Goal: Book appointment/travel/reservation

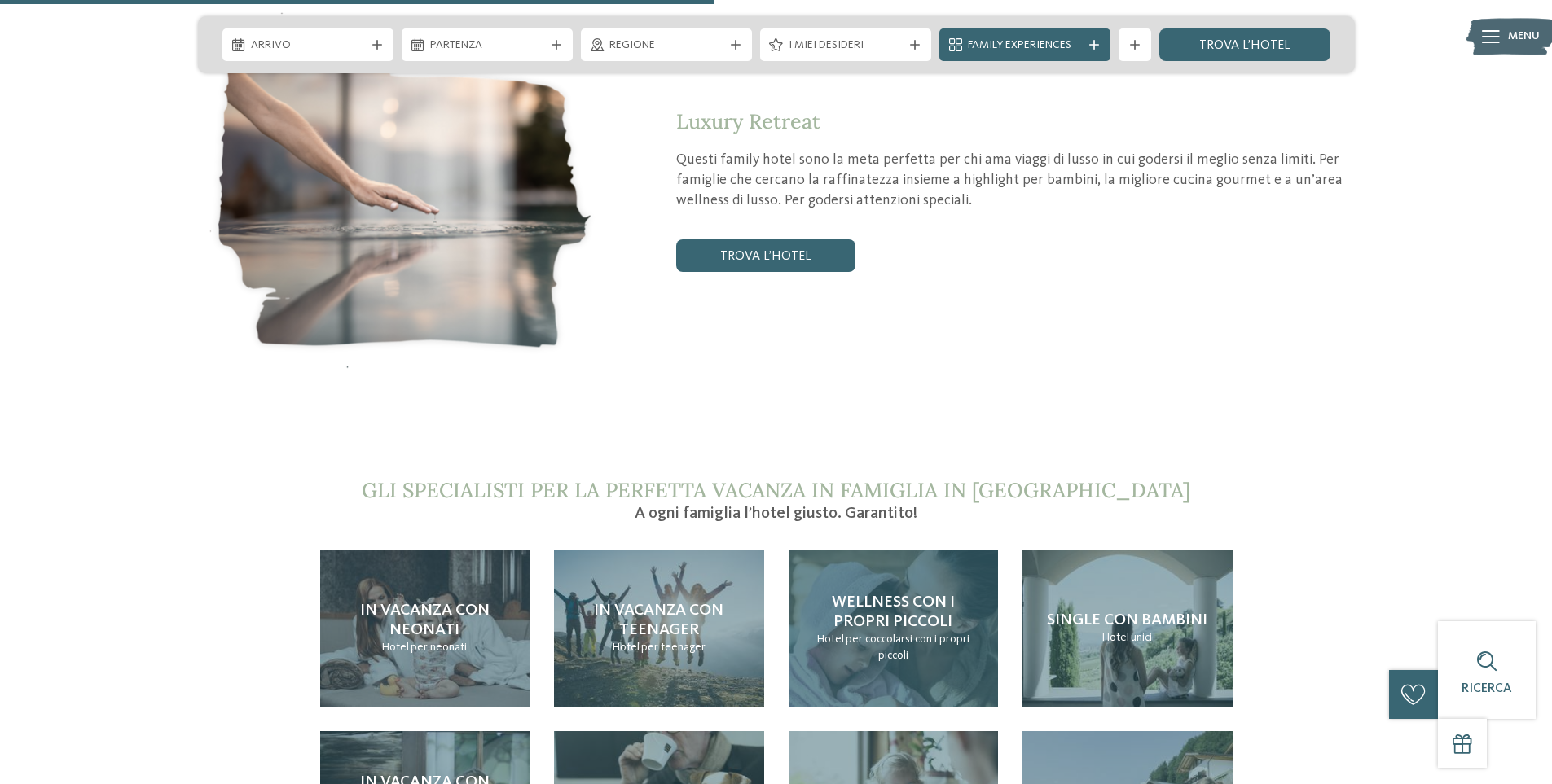
scroll to position [3502, 0]
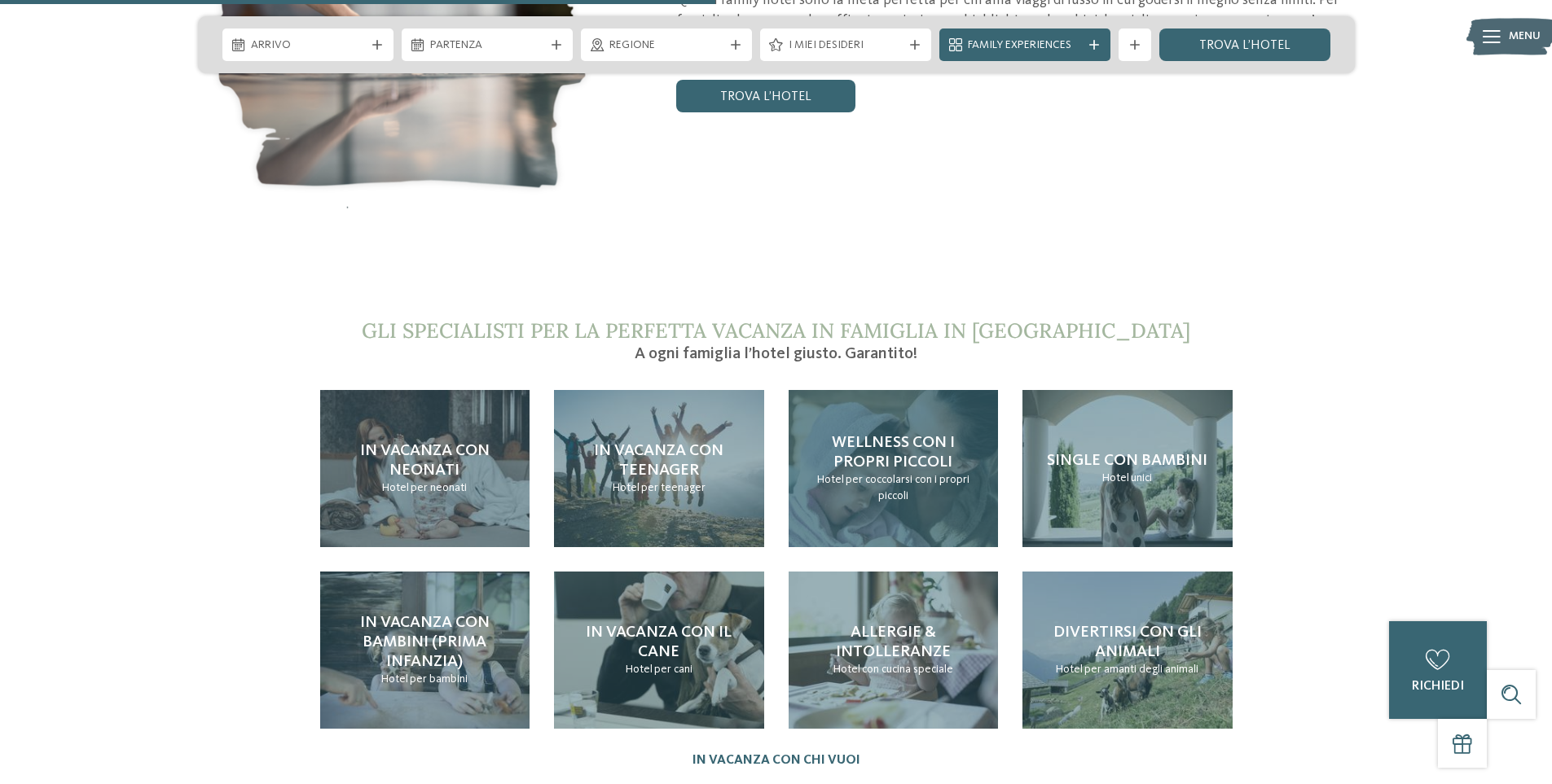
click at [884, 435] on span "Wellness con i propri piccoli" at bounding box center [893, 452] width 123 height 36
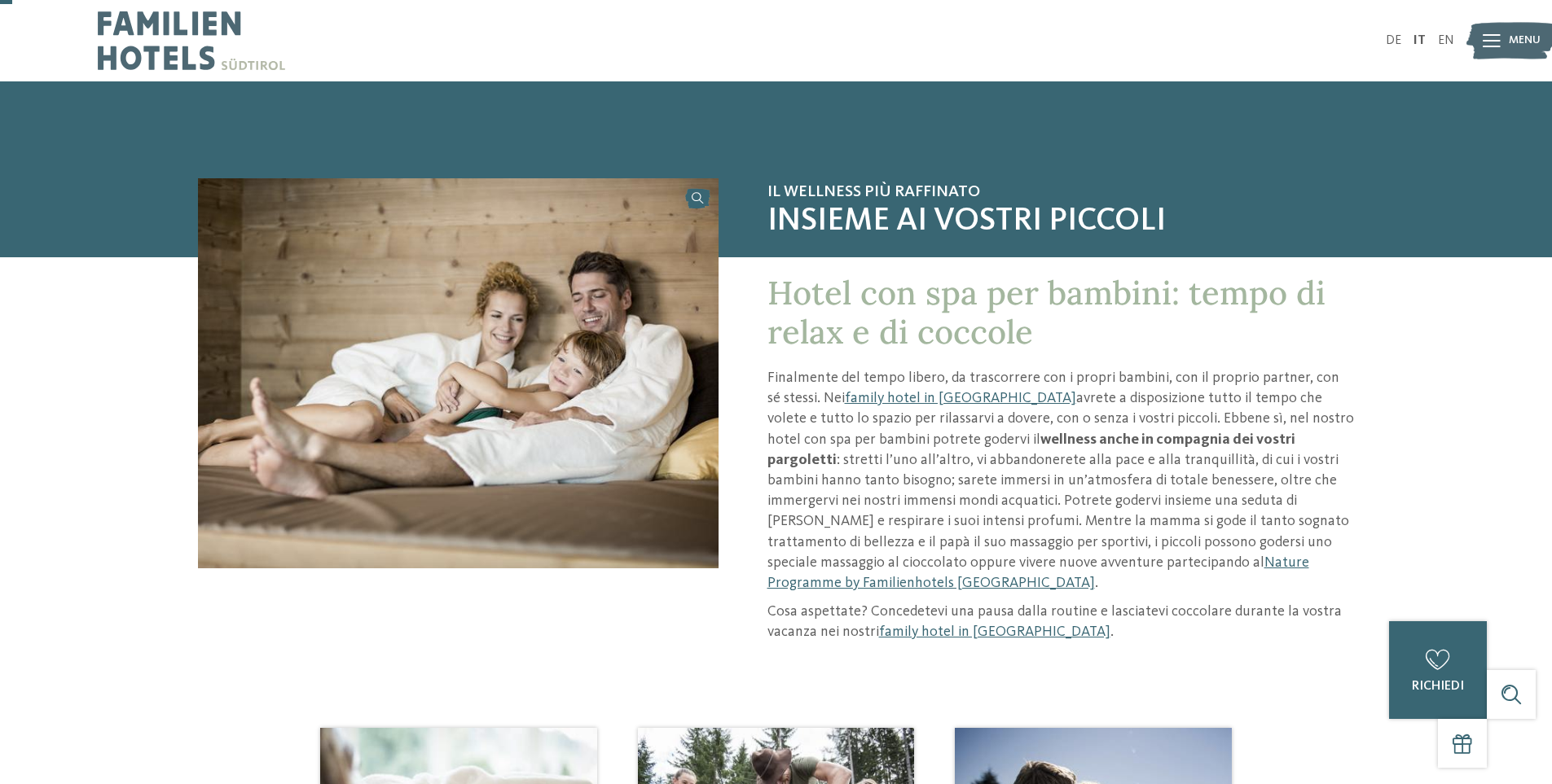
scroll to position [82, 0]
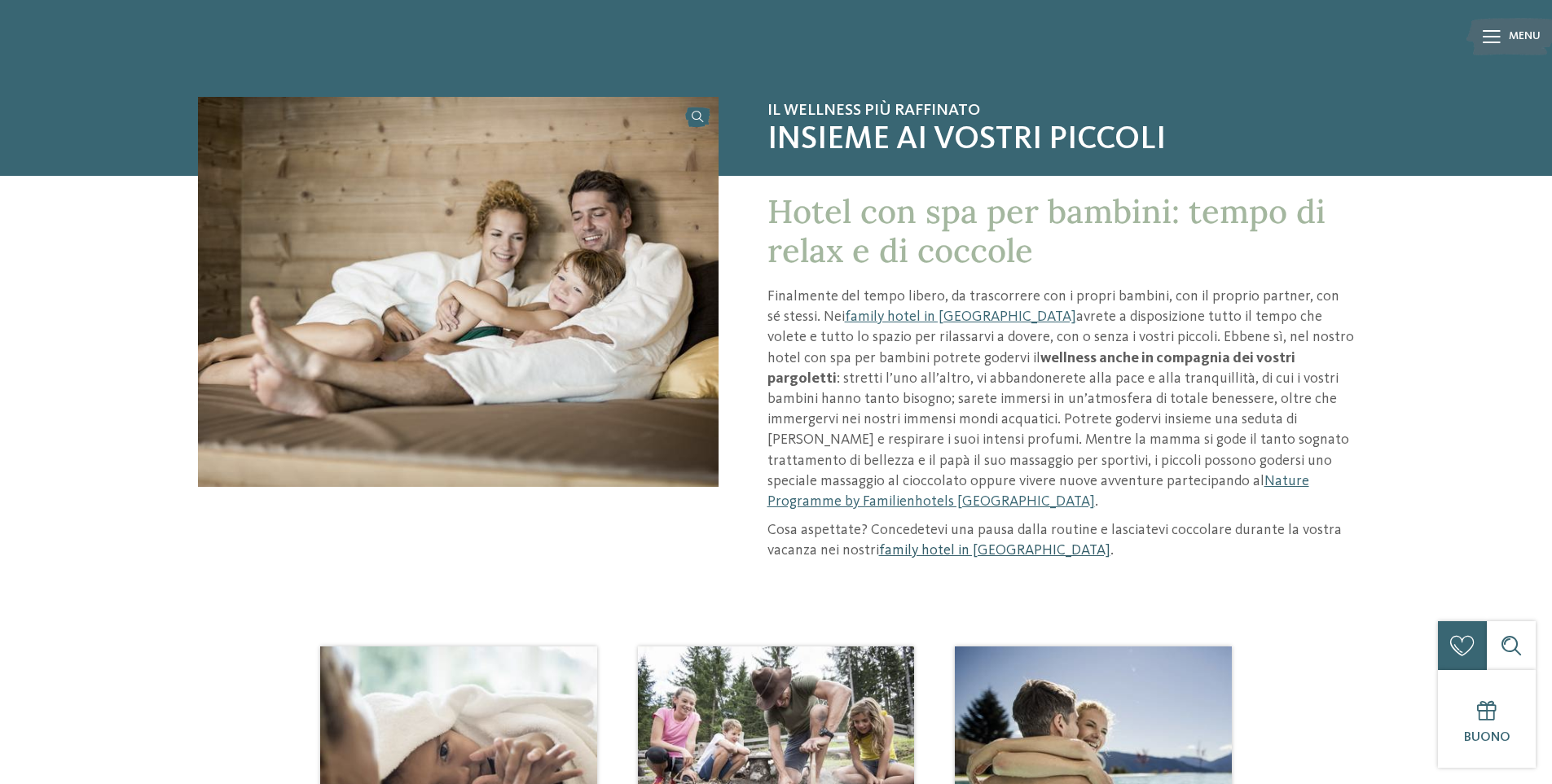
click at [914, 543] on link "family hotel in Trentino Alto Adige" at bounding box center [994, 550] width 231 height 15
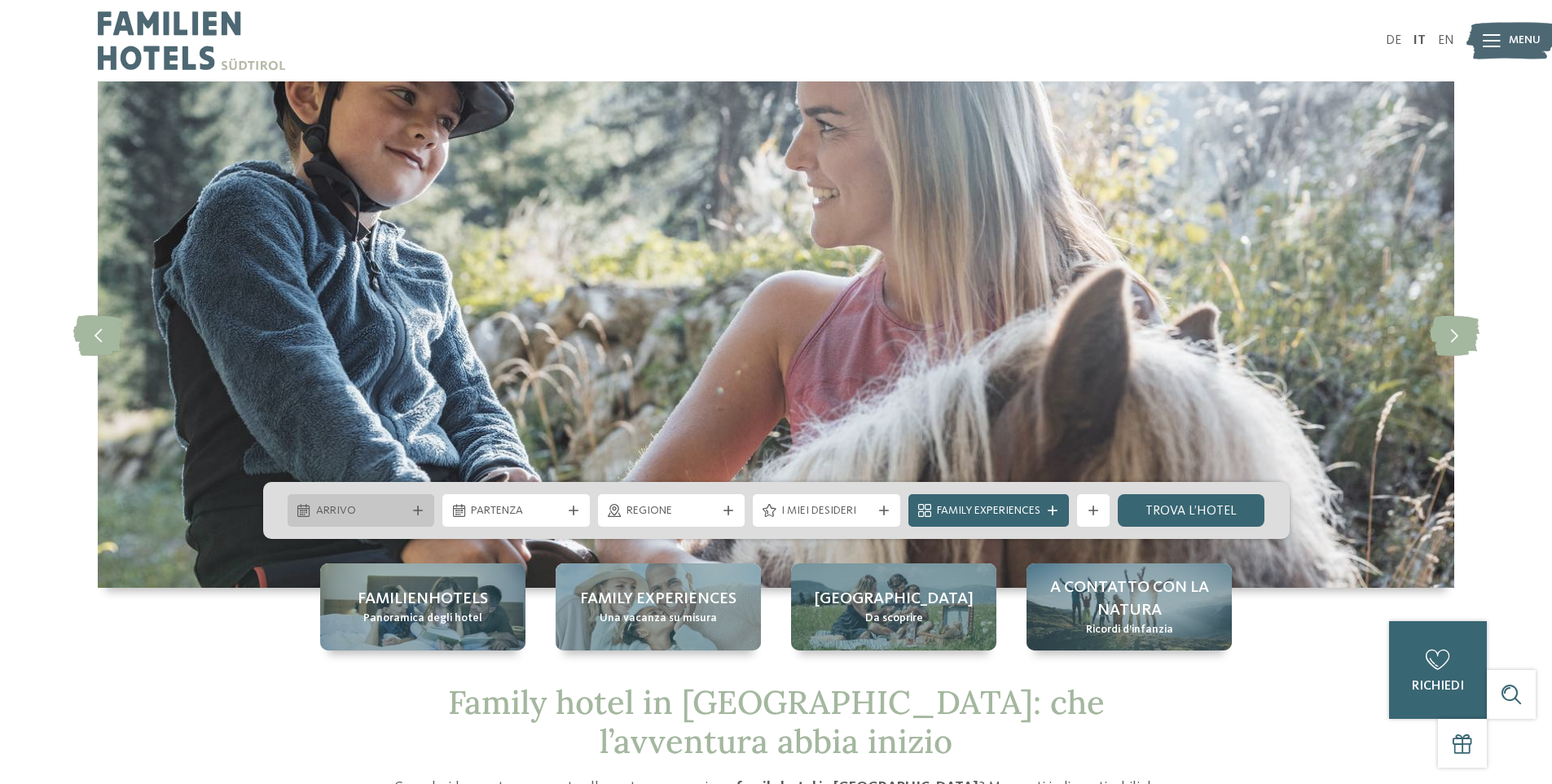
click at [382, 519] on span "Arrivo" at bounding box center [361, 512] width 91 height 17
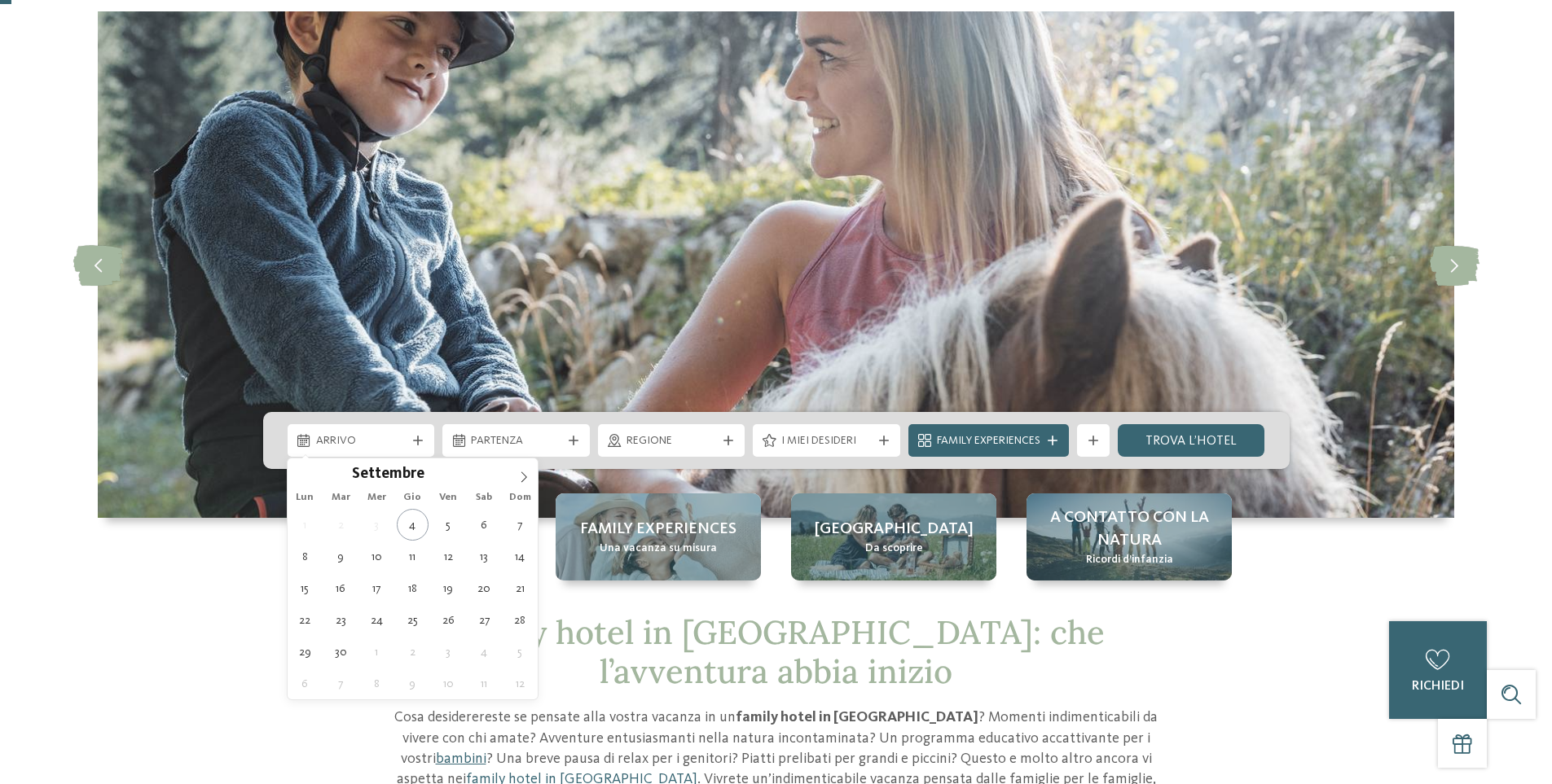
scroll to position [163, 0]
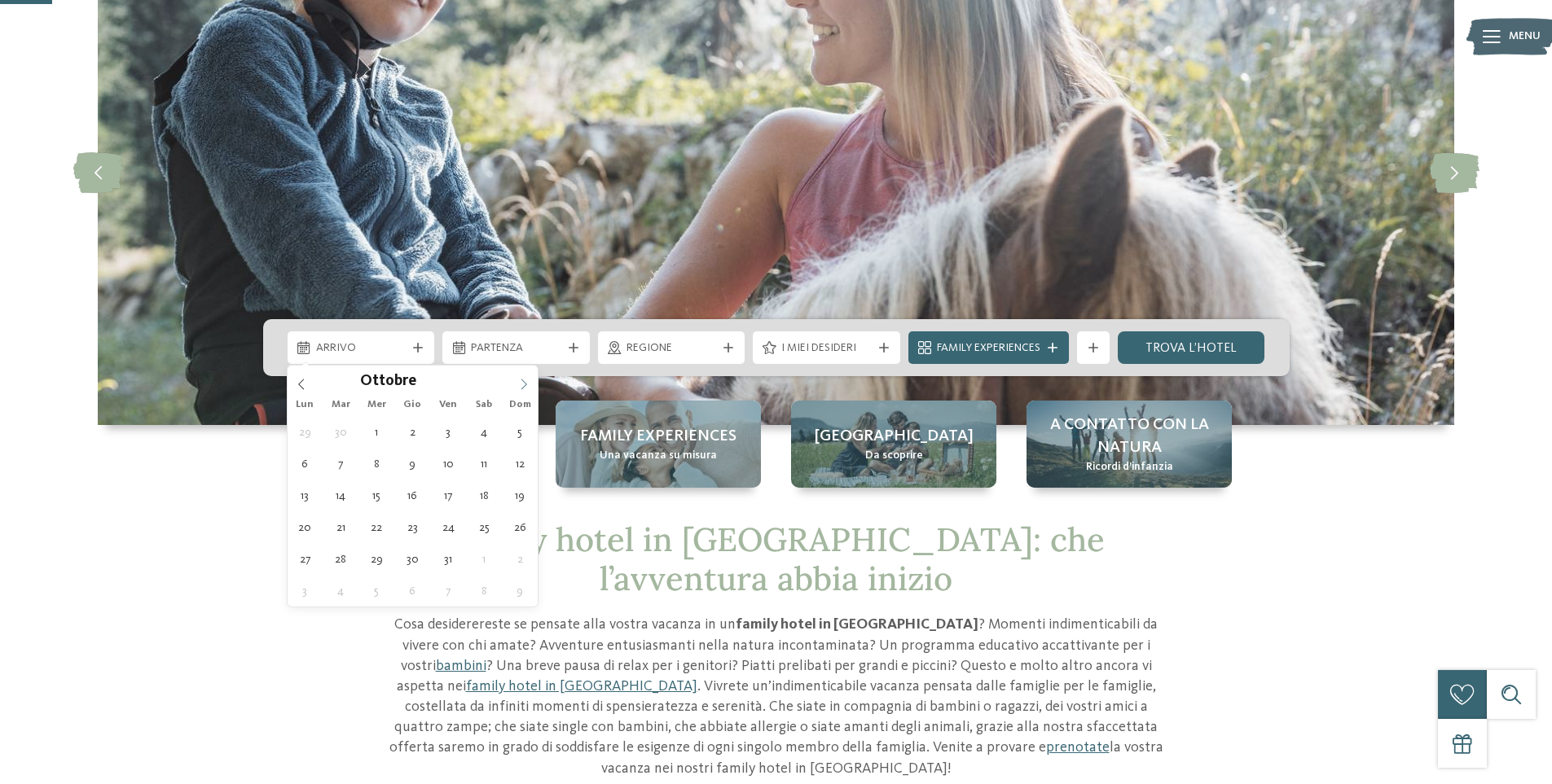
click at [519, 387] on icon at bounding box center [524, 384] width 11 height 11
type input "****"
click at [519, 387] on icon at bounding box center [524, 384] width 11 height 11
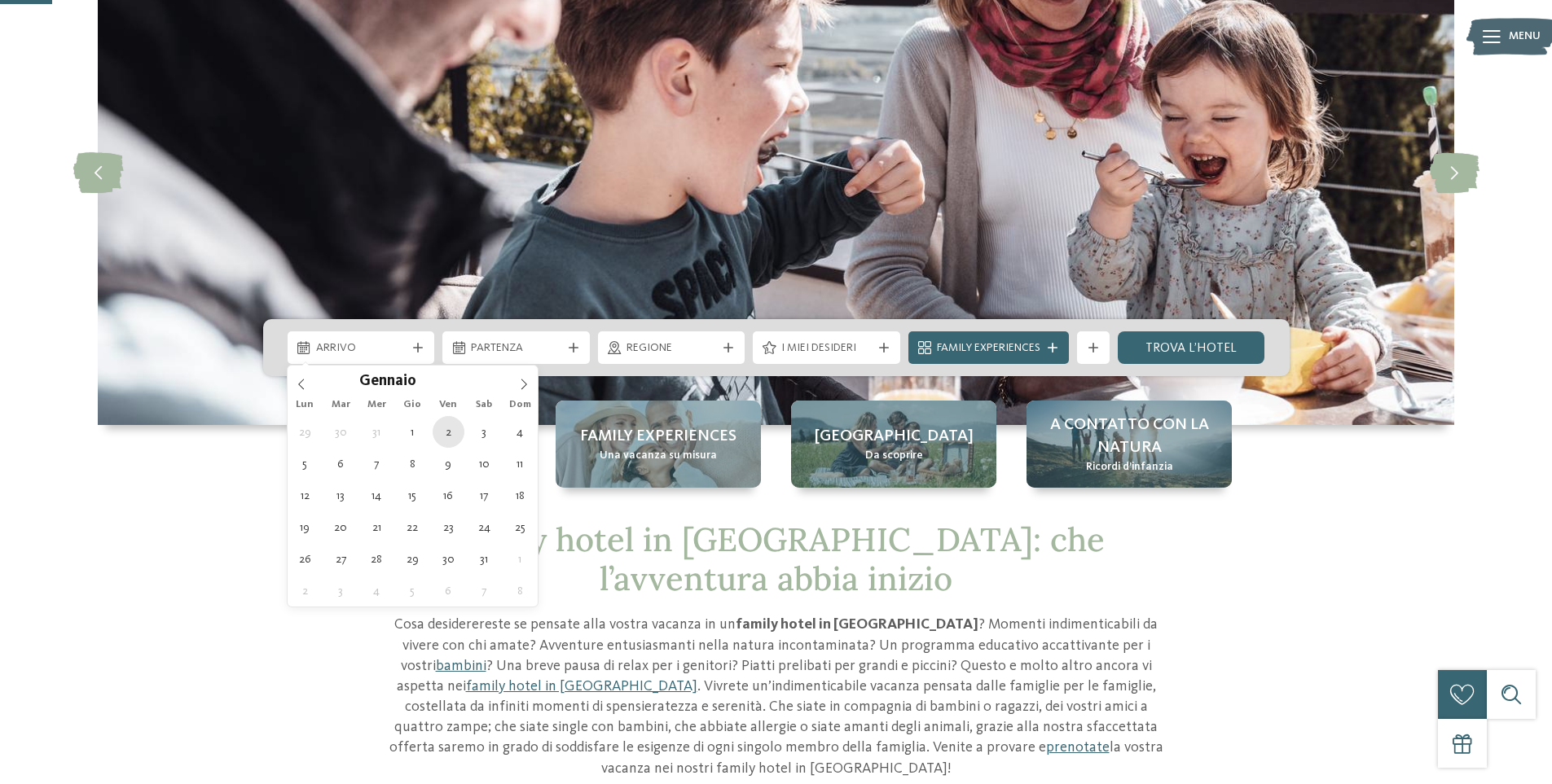
type div "02.01.2026"
type input "****"
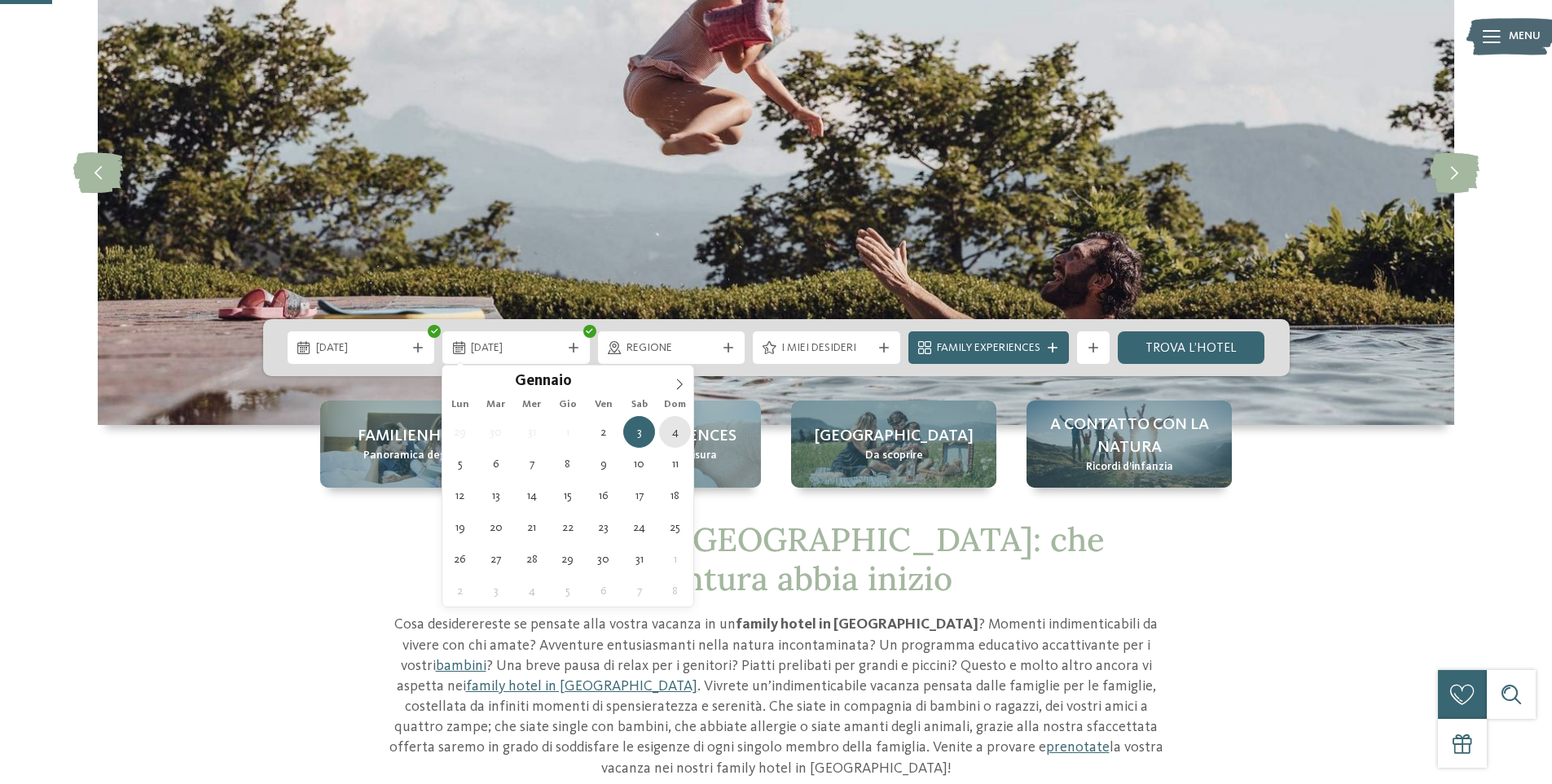
type div "04.01.2026"
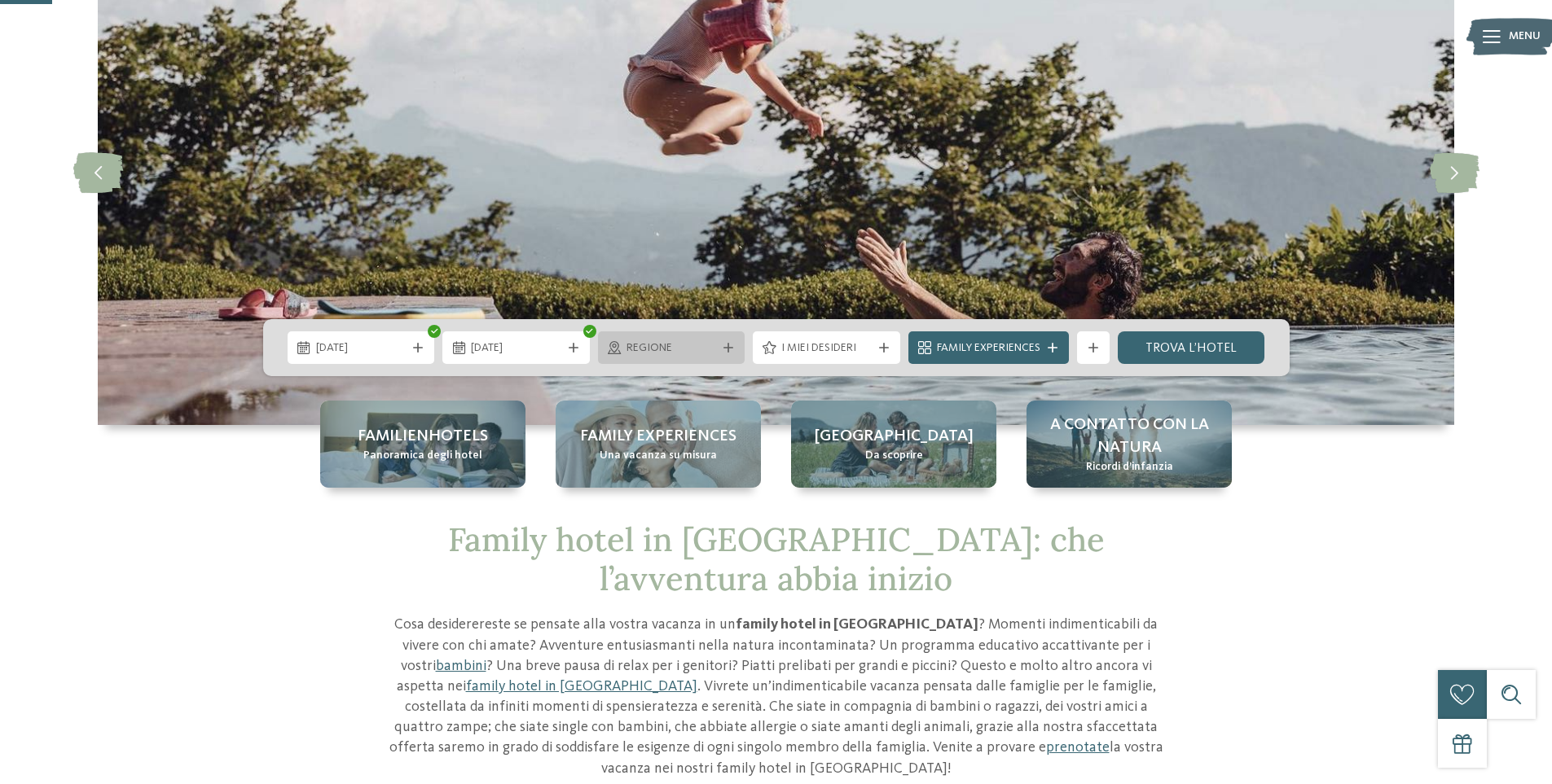
click at [713, 348] on span "Regione" at bounding box center [671, 348] width 91 height 17
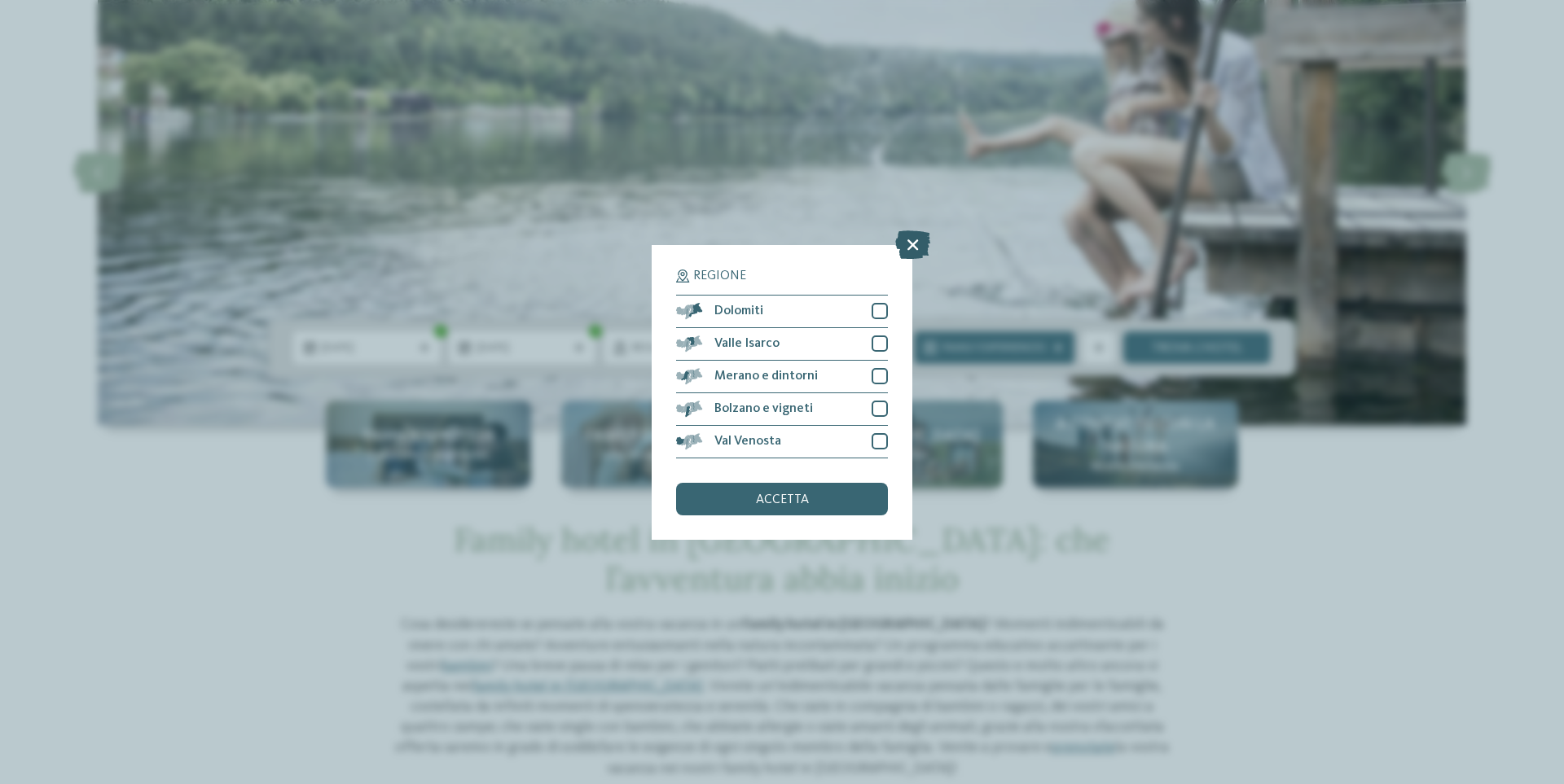
click at [912, 237] on icon at bounding box center [913, 243] width 35 height 28
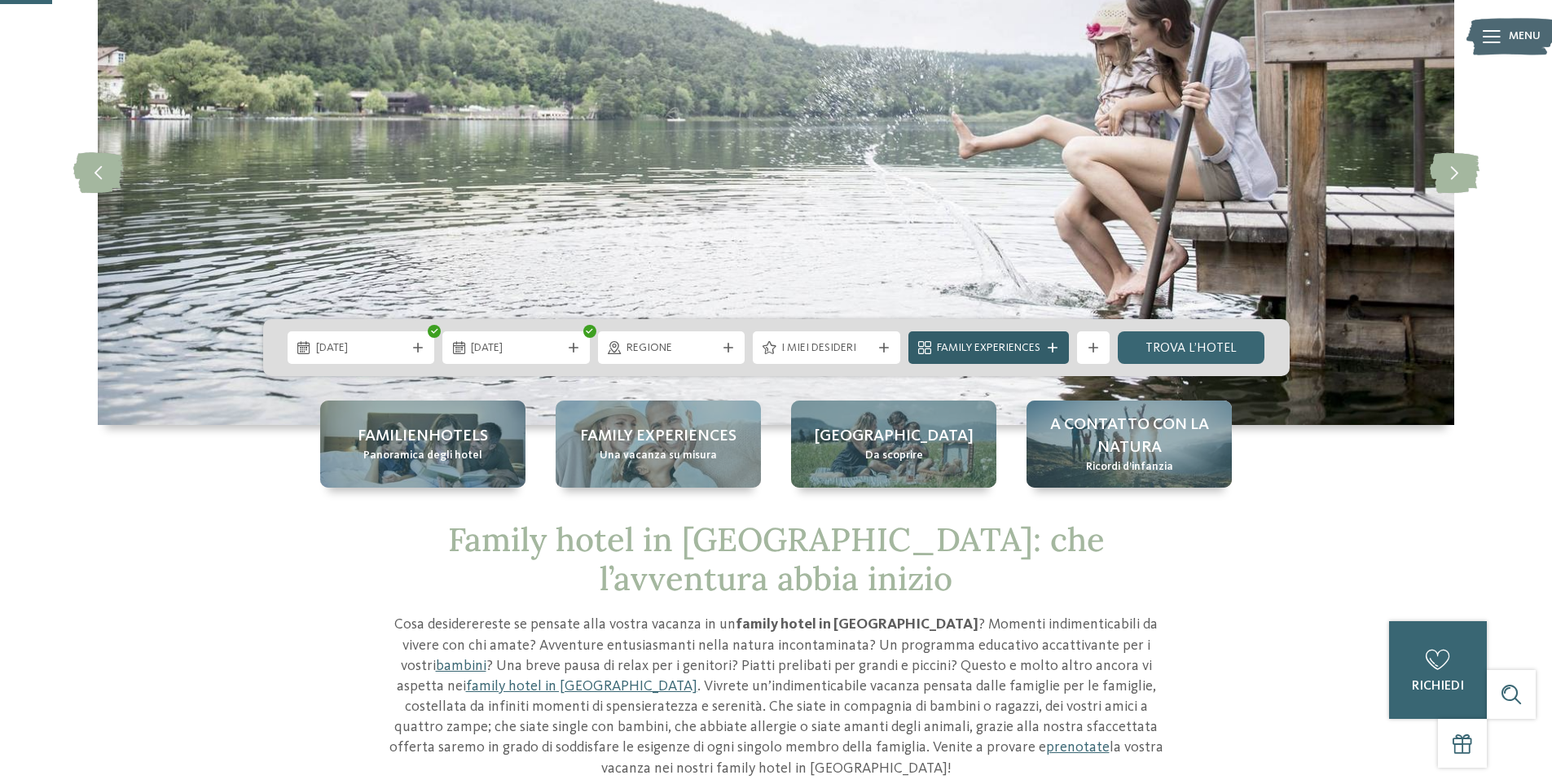
click at [980, 351] on span "Family Experiences" at bounding box center [988, 348] width 104 height 17
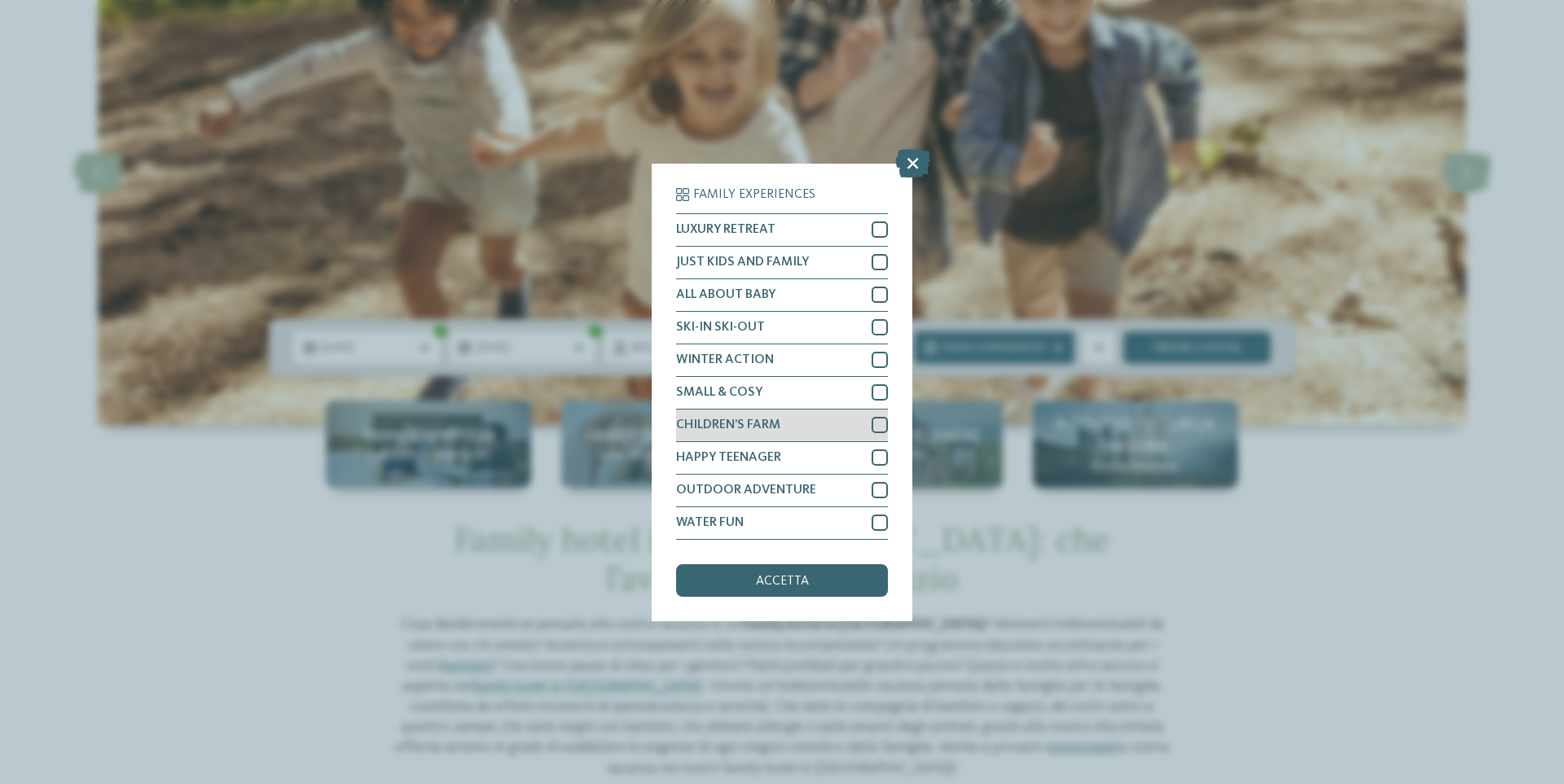
click at [875, 422] on div at bounding box center [880, 425] width 17 height 17
click at [843, 511] on div "WATER FUN" at bounding box center [782, 524] width 212 height 33
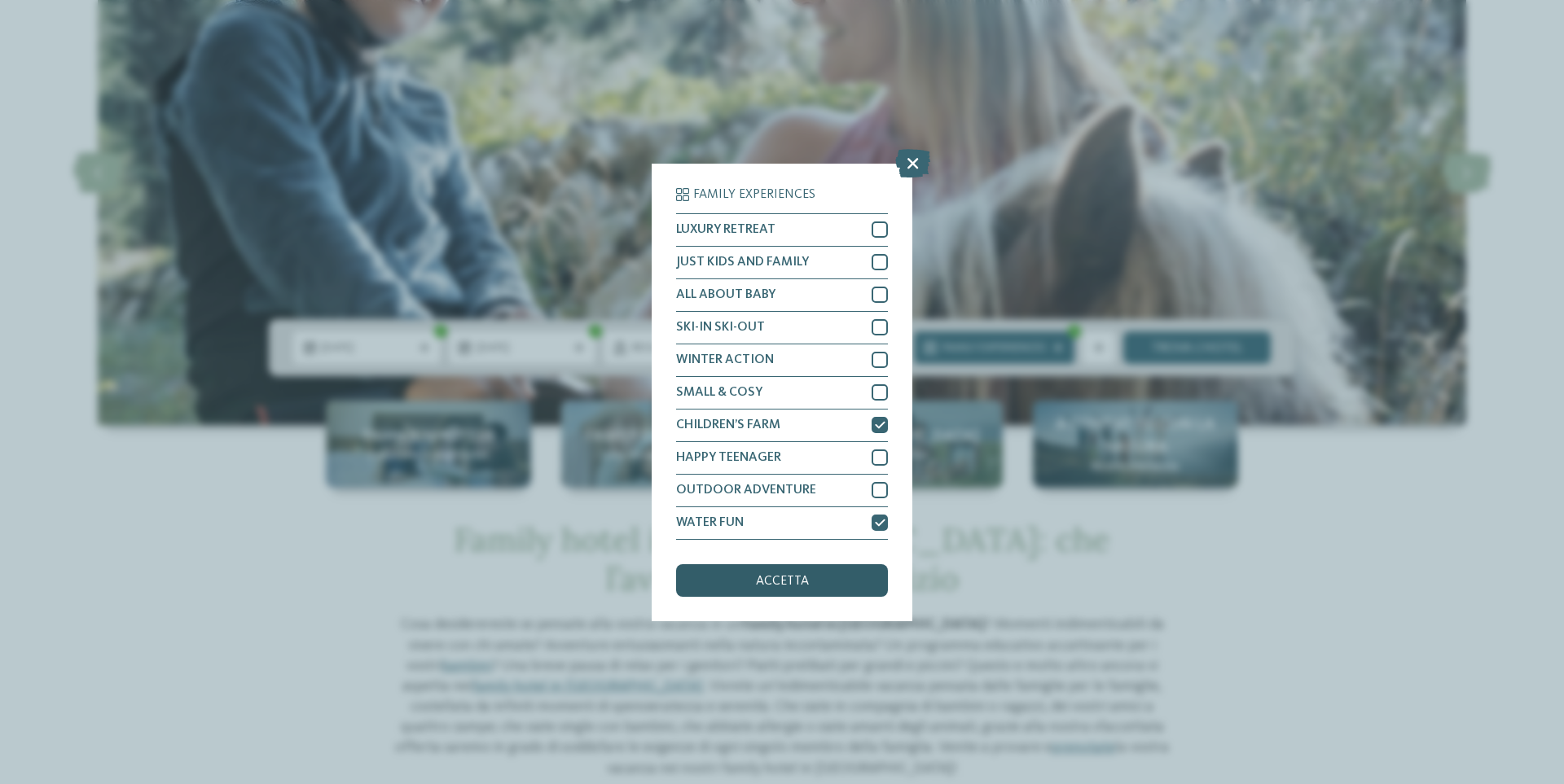
click at [827, 588] on div "accetta" at bounding box center [782, 580] width 212 height 33
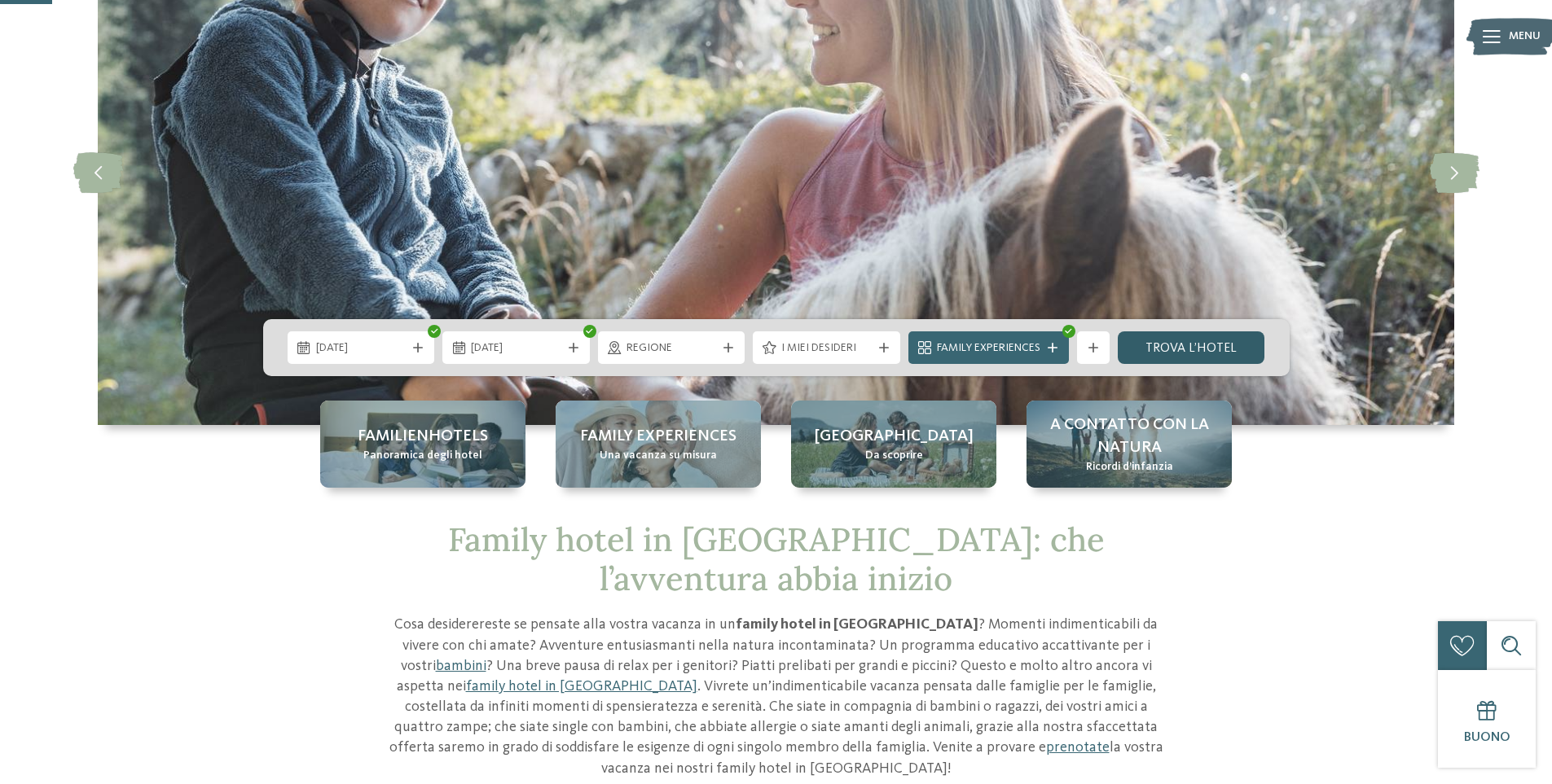
click at [1207, 352] on link "trova l’hotel" at bounding box center [1191, 348] width 148 height 33
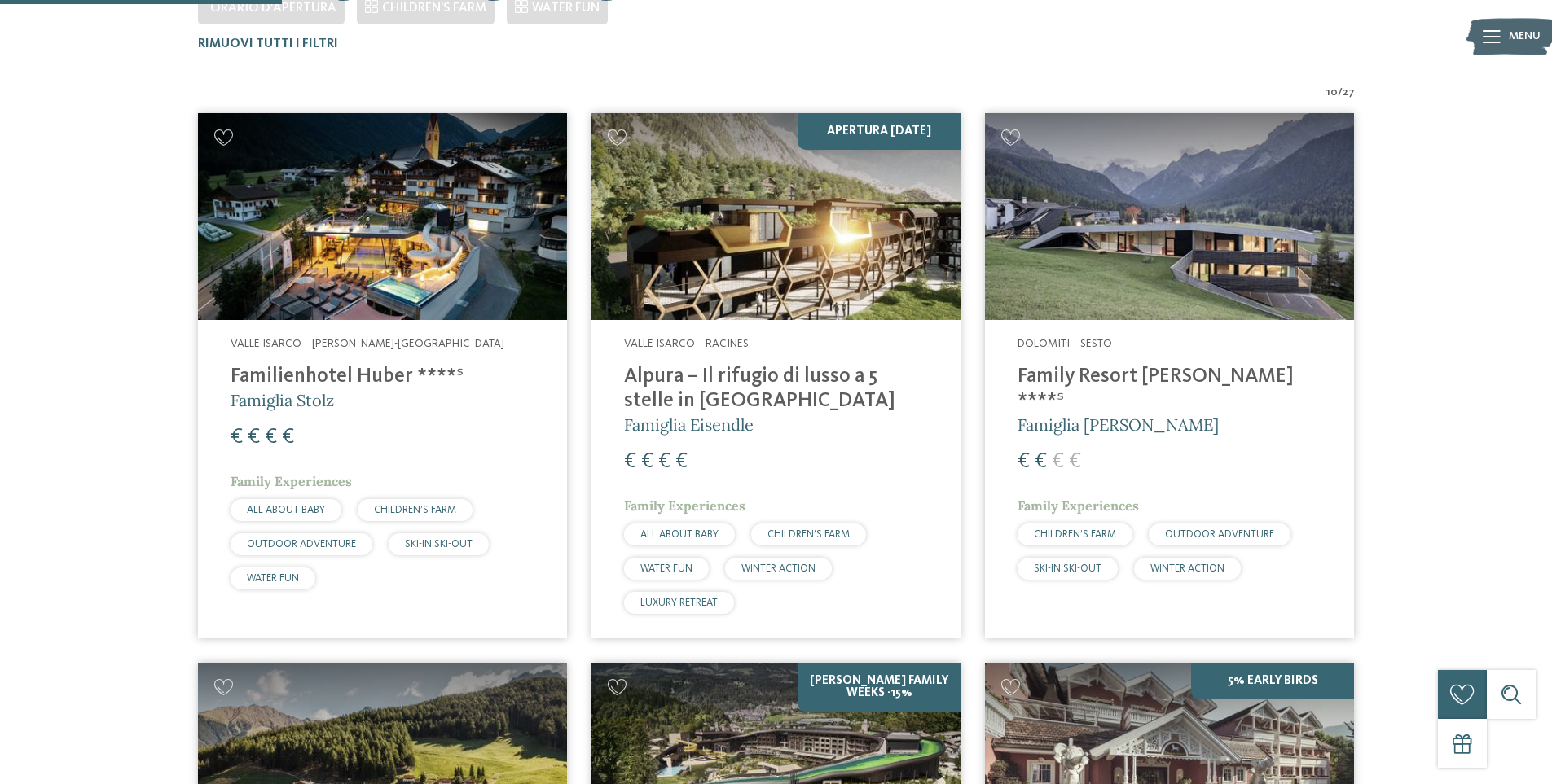
scroll to position [535, 0]
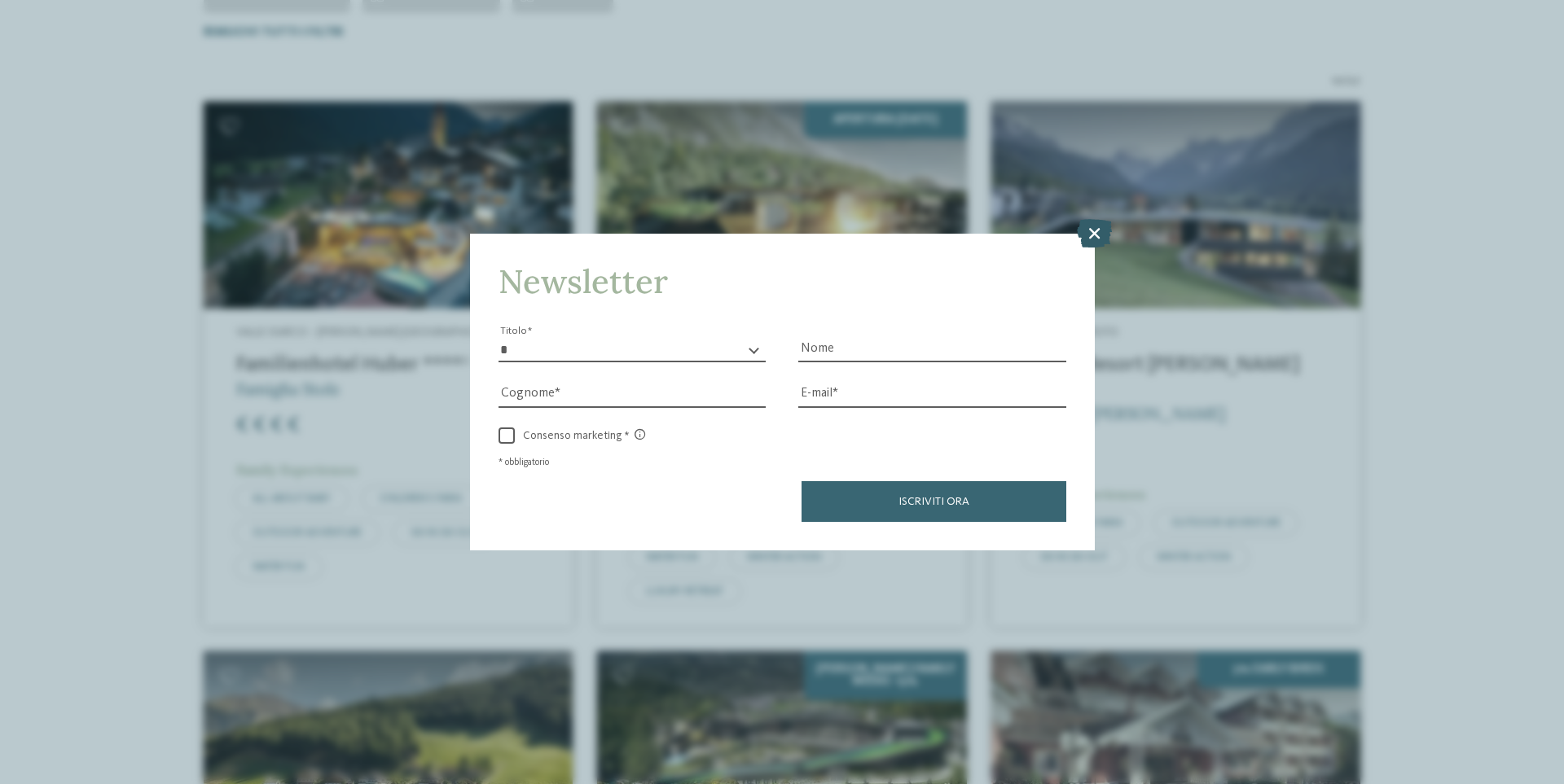
click at [1078, 241] on icon at bounding box center [1094, 233] width 35 height 28
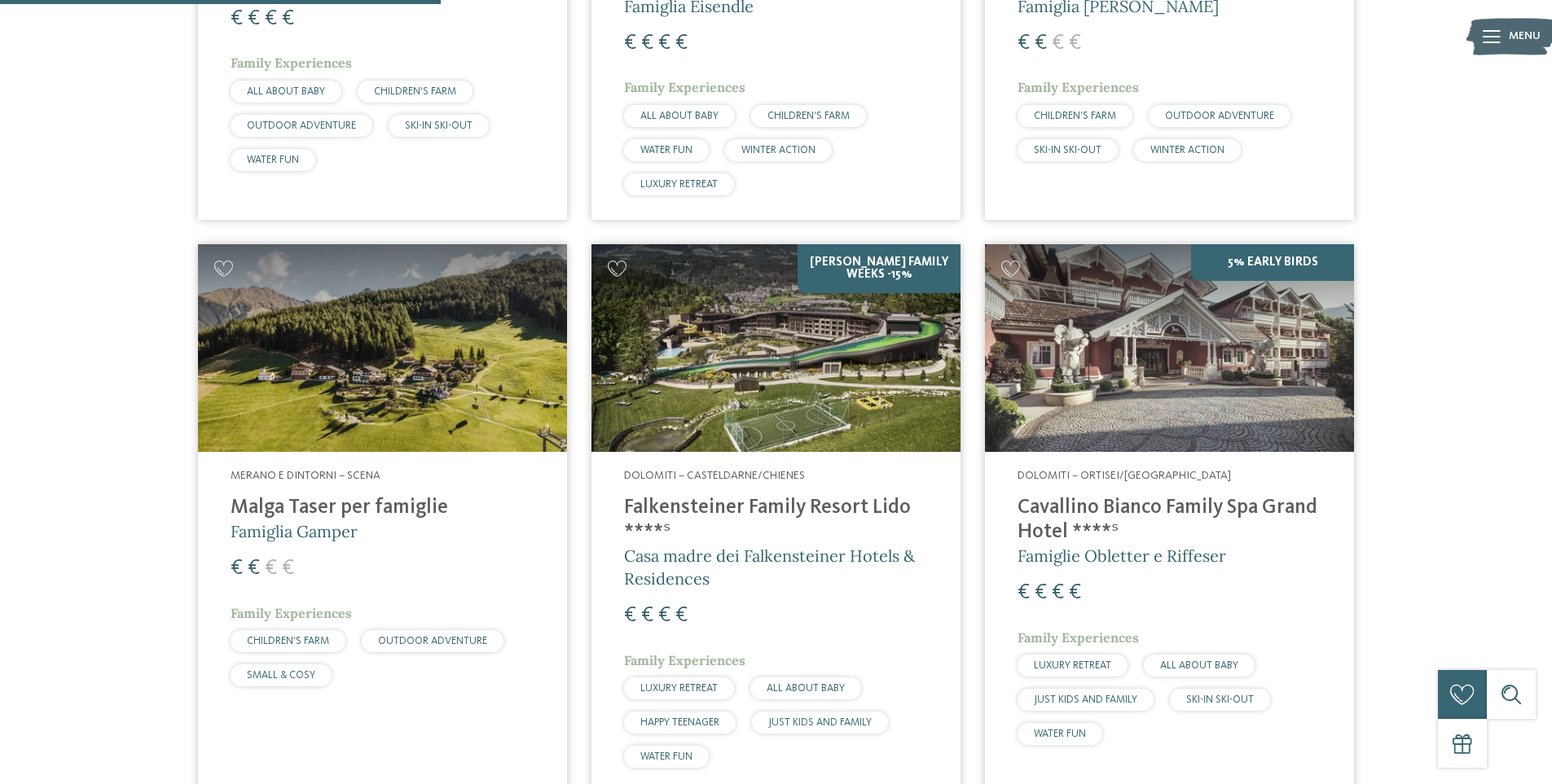
scroll to position [453, 0]
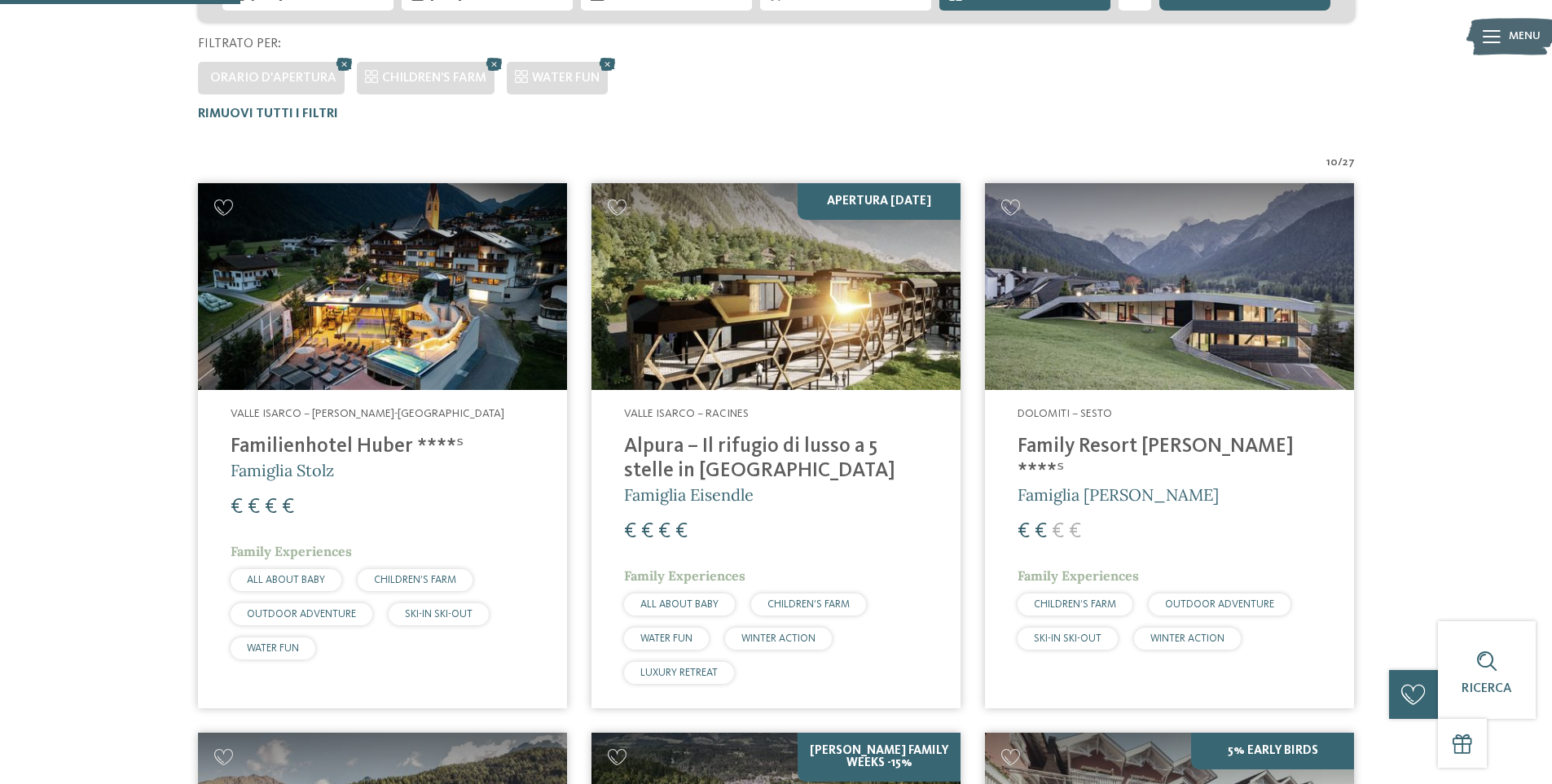
click at [292, 326] on img at bounding box center [382, 287] width 369 height 207
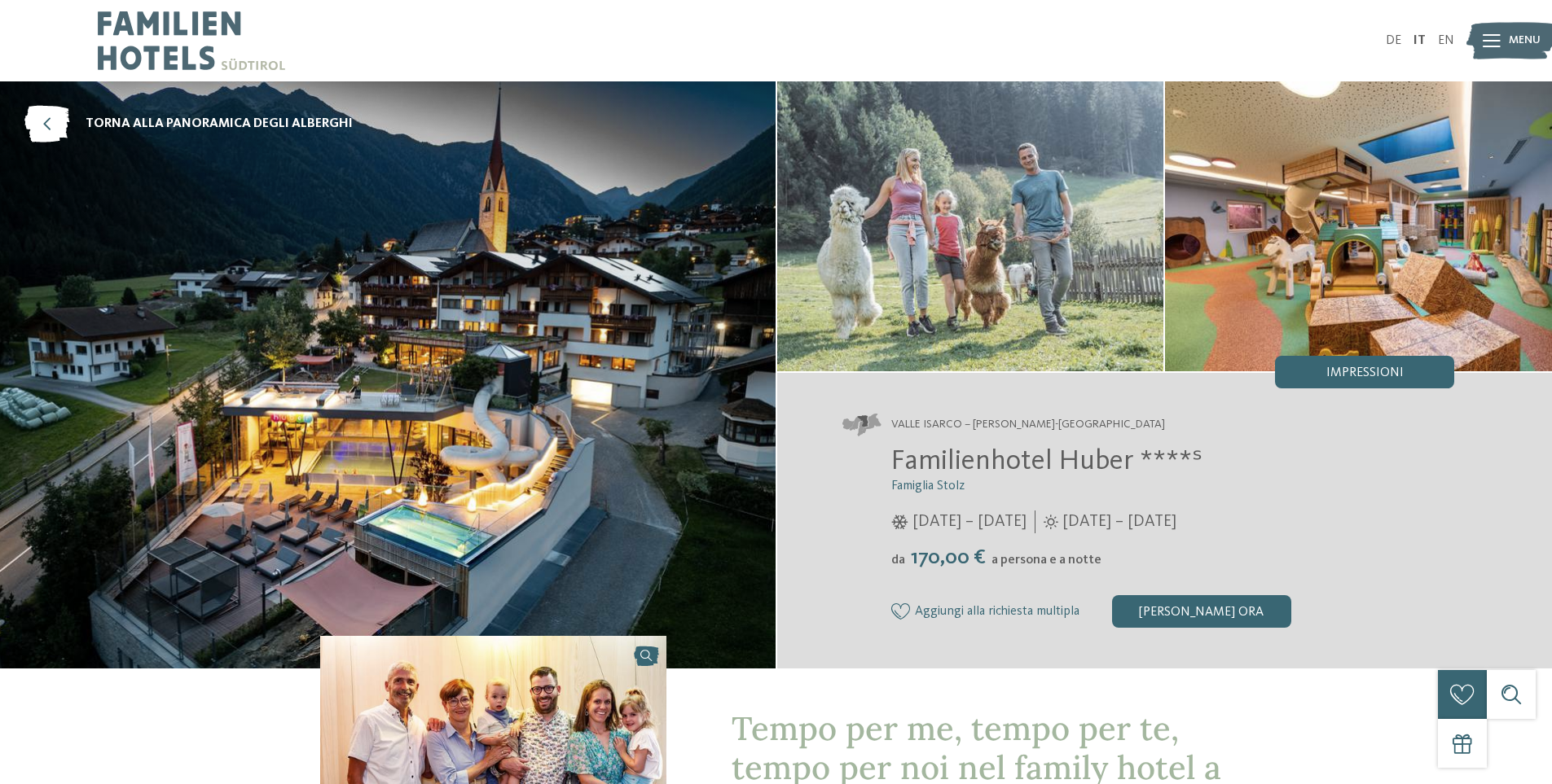
click at [587, 404] on img at bounding box center [387, 375] width 775 height 587
click at [1321, 373] on div "Impressioni" at bounding box center [1364, 372] width 179 height 33
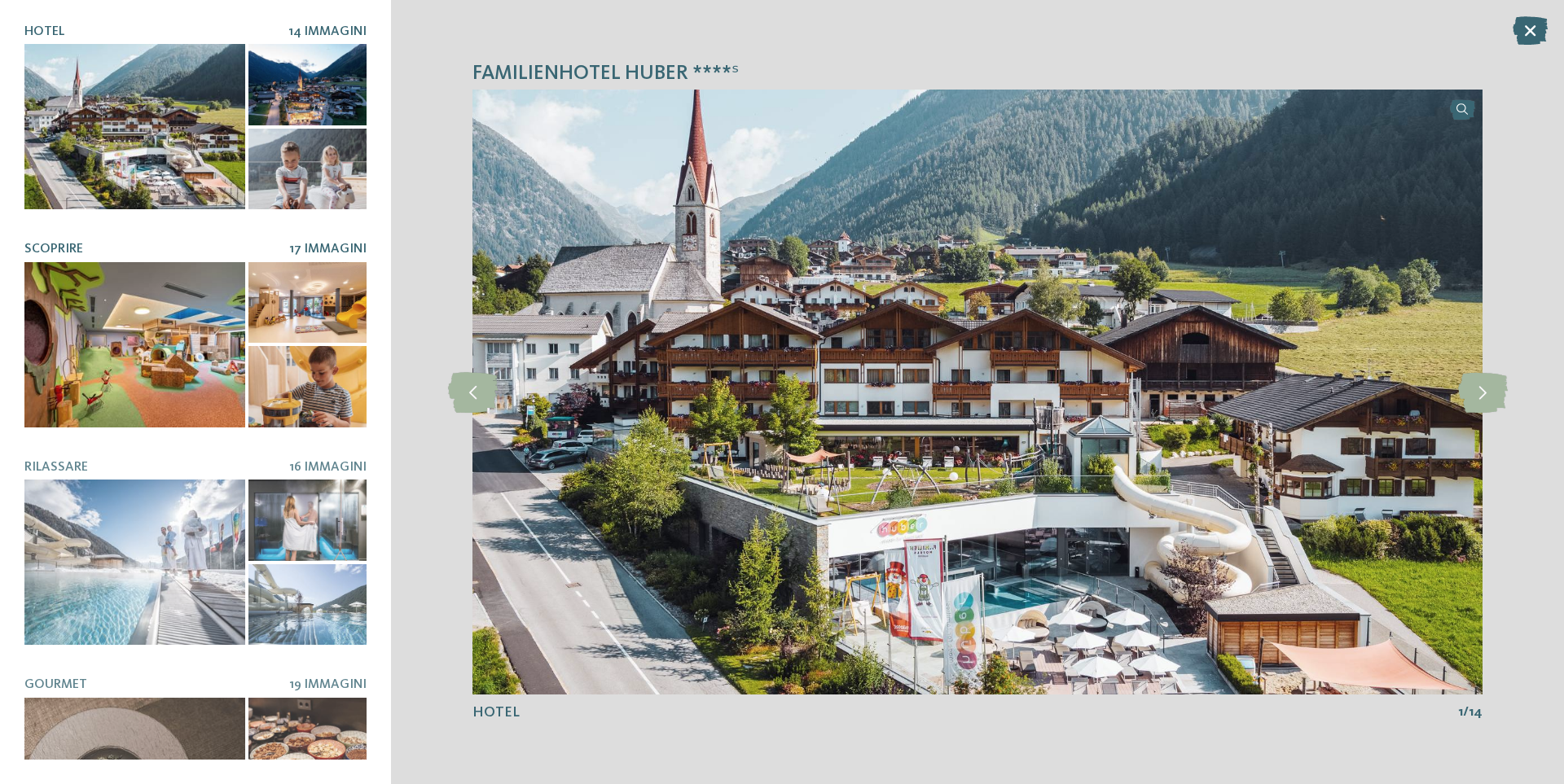
click at [190, 314] on div at bounding box center [135, 345] width 221 height 165
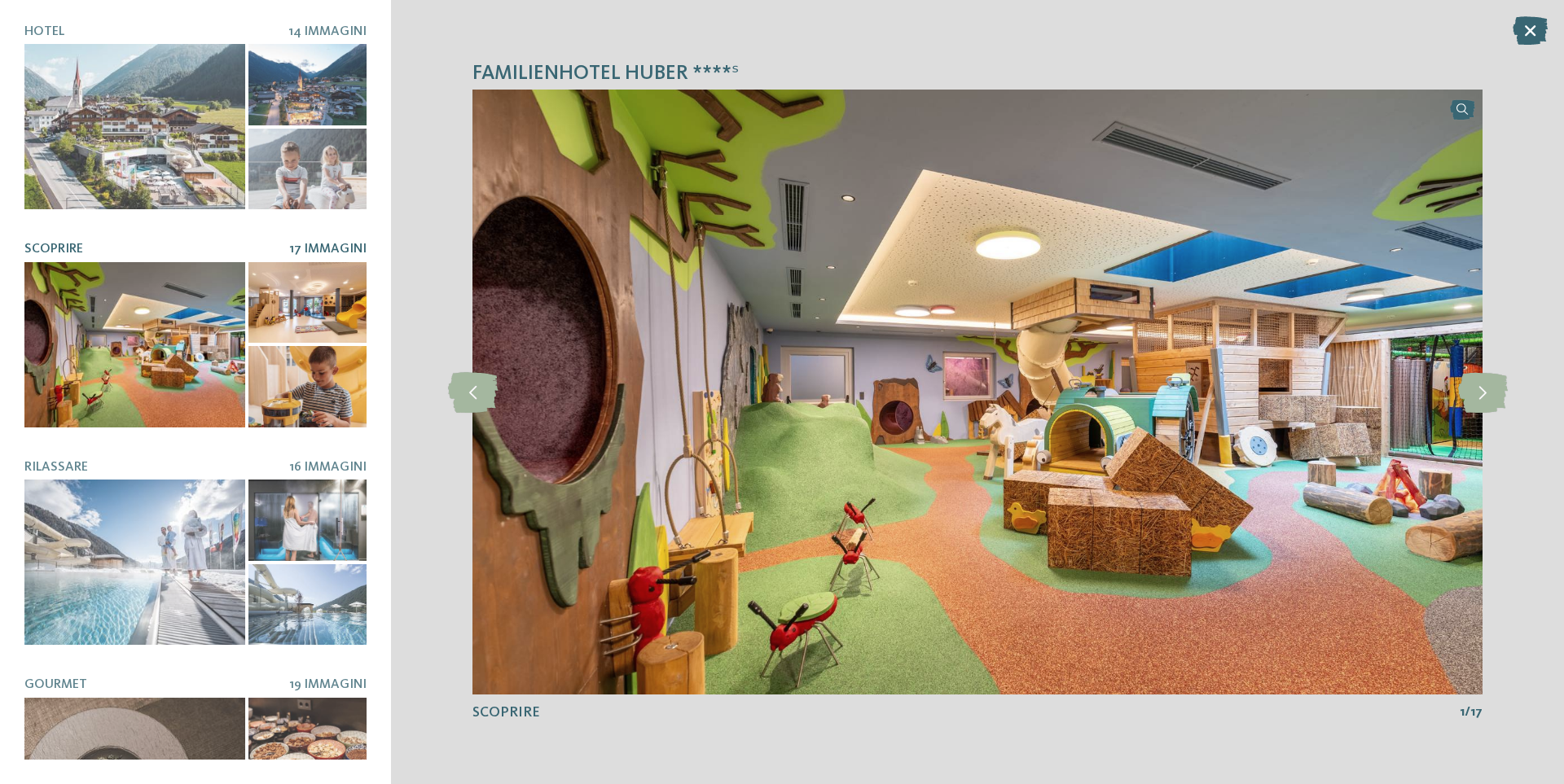
click at [280, 289] on div at bounding box center [307, 303] width 118 height 82
click at [294, 391] on div at bounding box center [307, 386] width 118 height 82
click at [287, 418] on div at bounding box center [307, 386] width 118 height 82
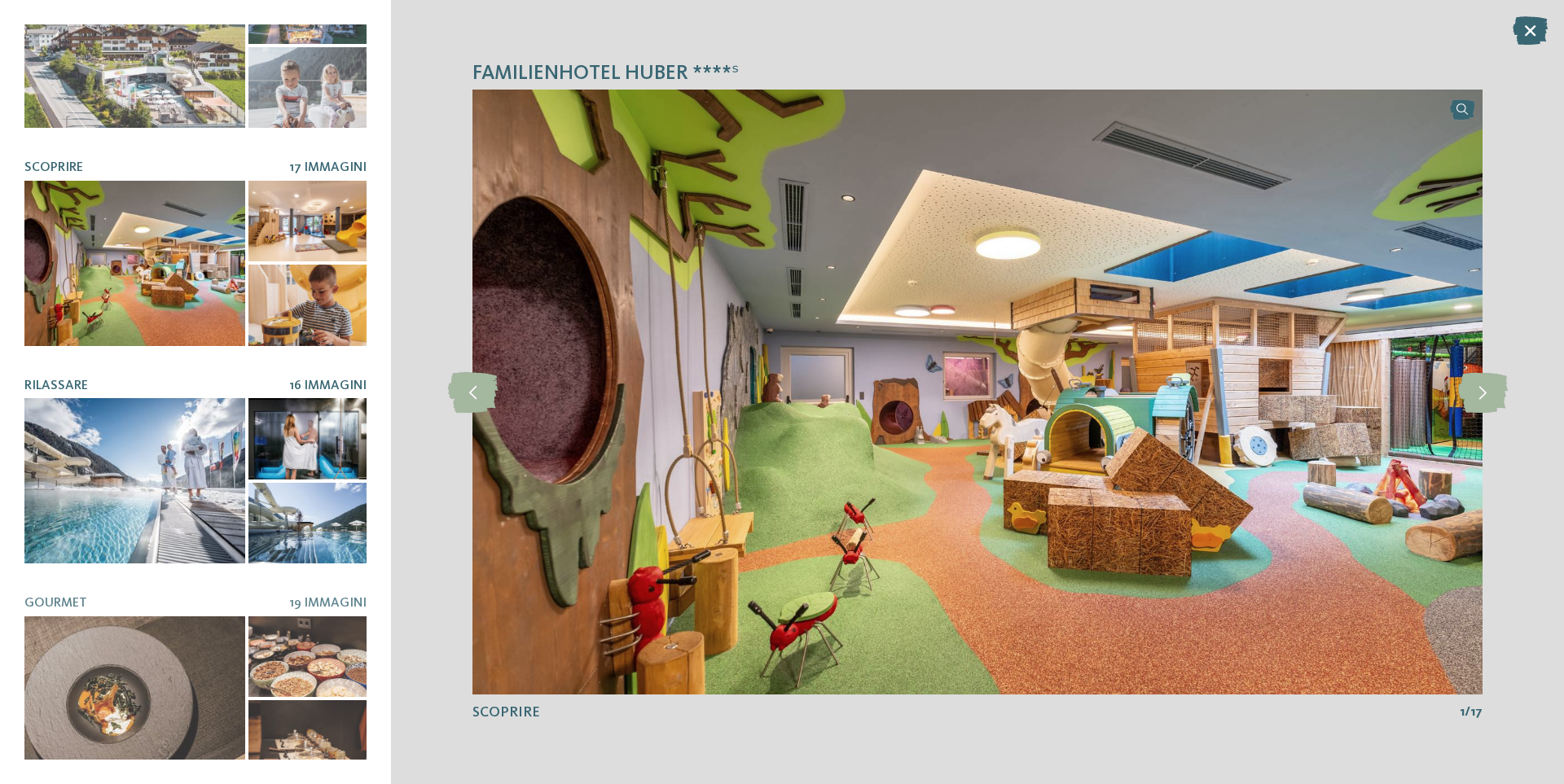
click at [151, 433] on div at bounding box center [135, 480] width 221 height 165
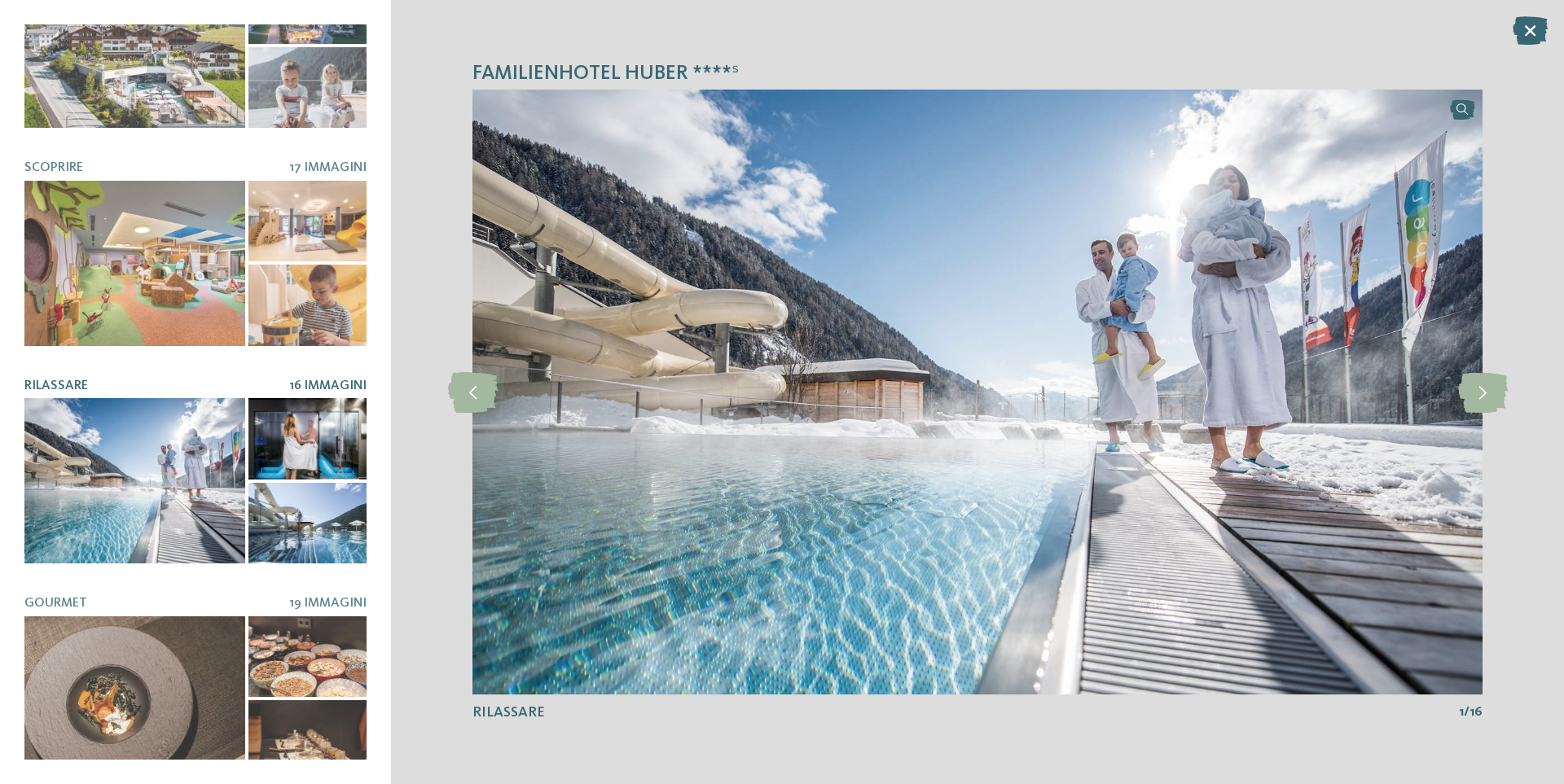
click at [271, 411] on div at bounding box center [307, 438] width 118 height 82
click at [305, 536] on div at bounding box center [307, 524] width 118 height 82
click at [302, 522] on div at bounding box center [307, 524] width 118 height 82
click at [324, 443] on div at bounding box center [307, 438] width 118 height 82
click at [334, 365] on div "Hotel 14 Immagini" at bounding box center [195, 392] width 342 height 735
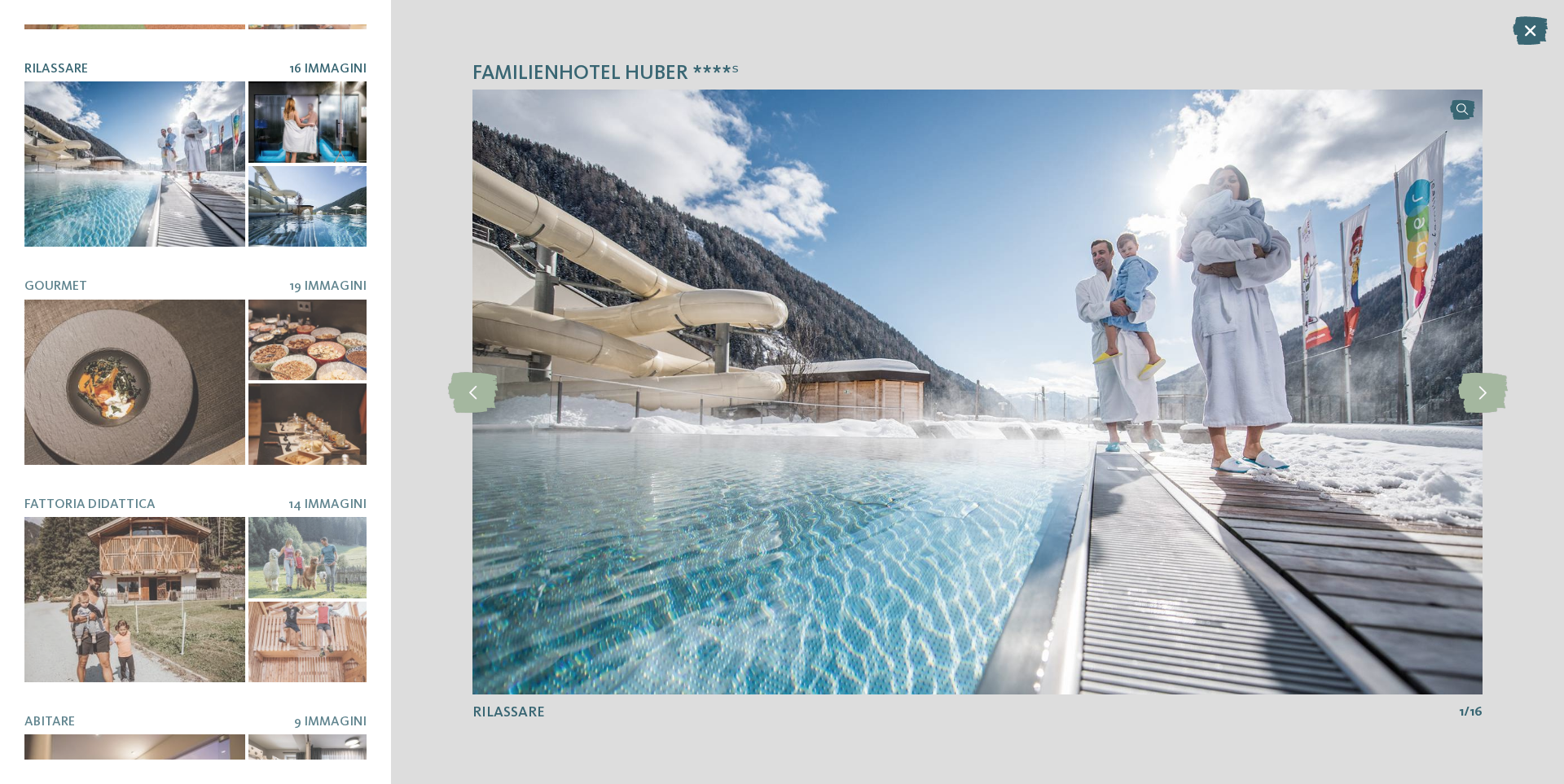
scroll to position [489, 0]
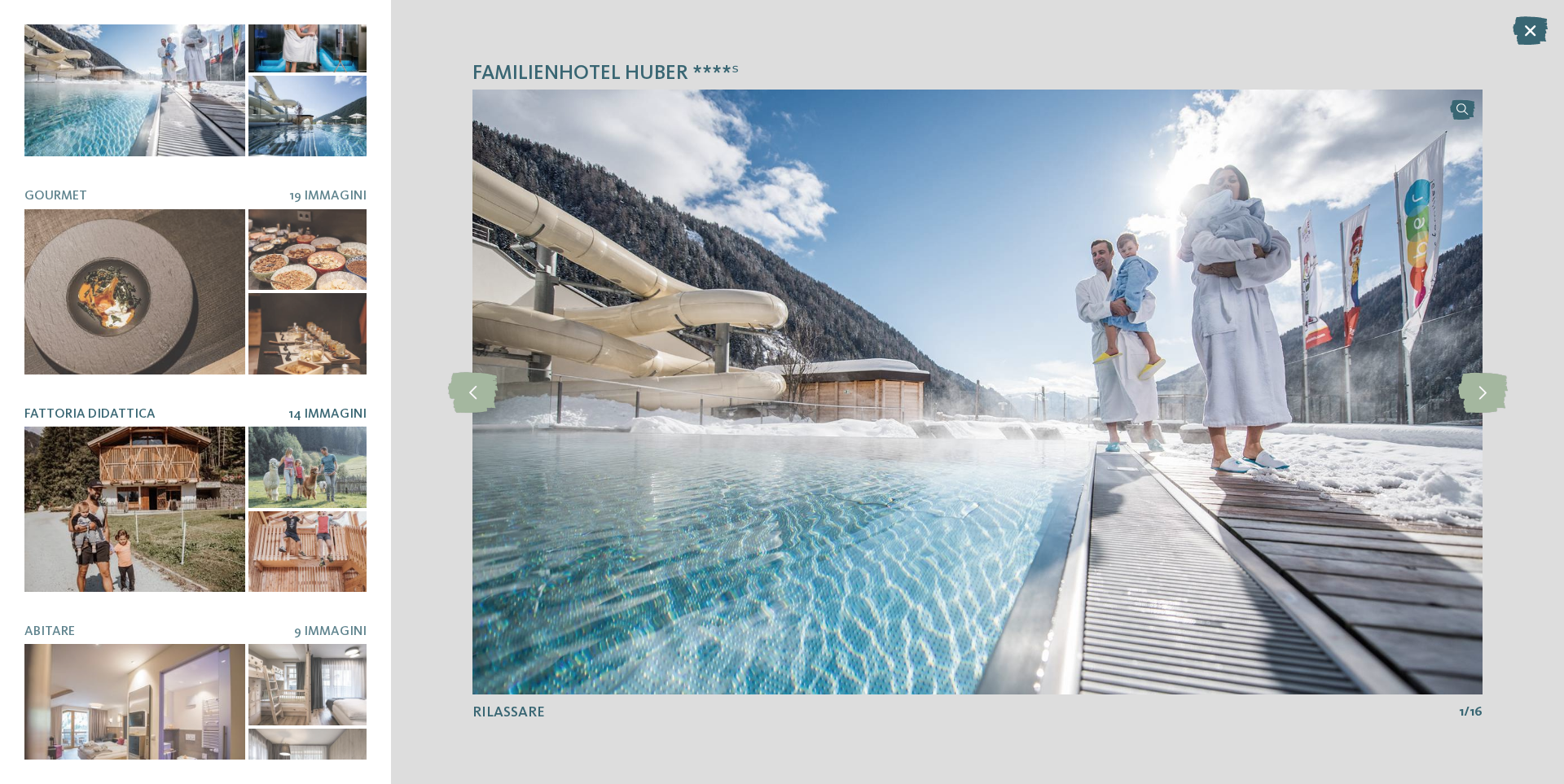
click at [227, 466] on div at bounding box center [135, 509] width 221 height 165
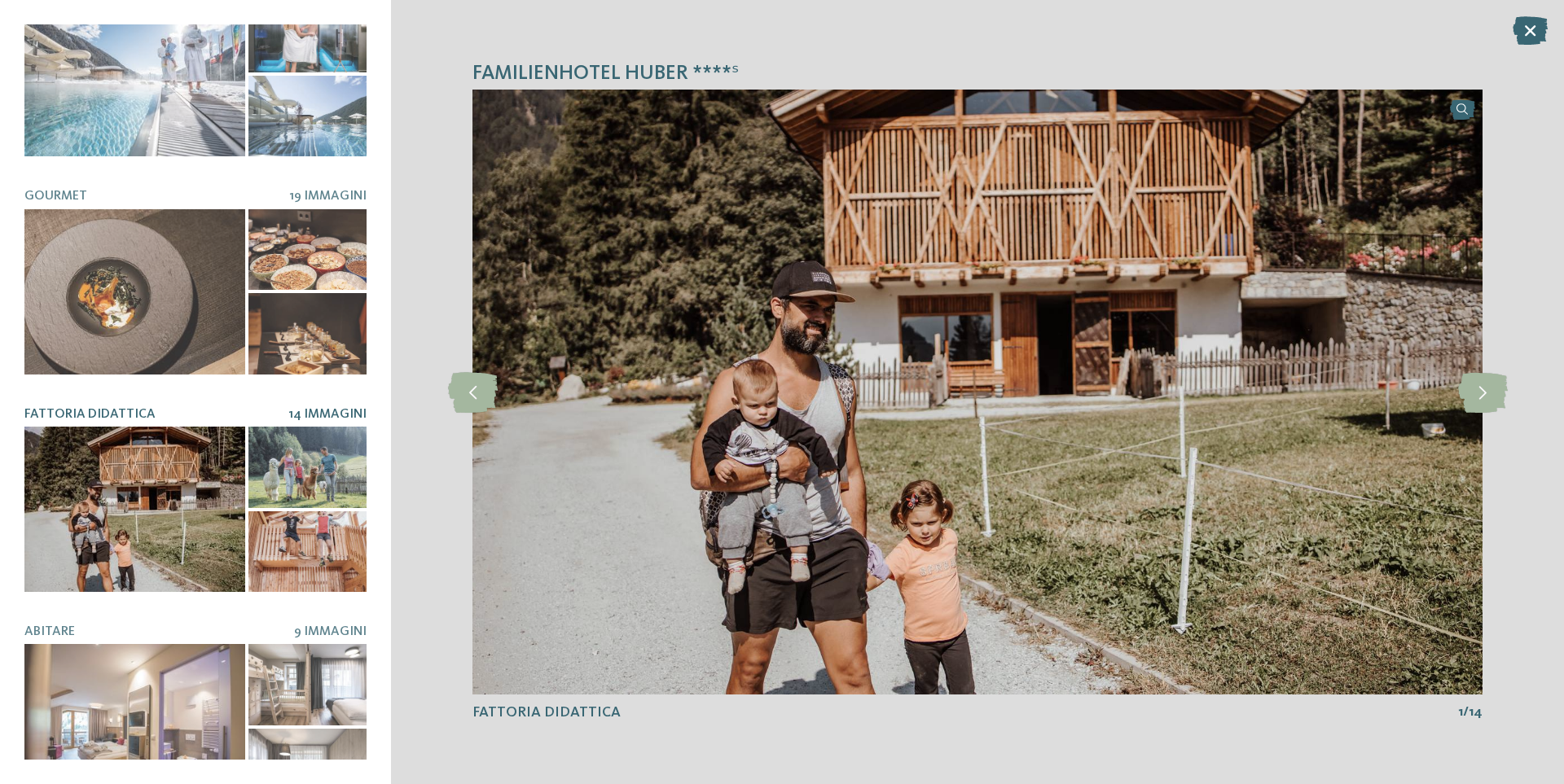
click at [294, 466] on div at bounding box center [307, 467] width 118 height 82
click at [310, 426] on div at bounding box center [307, 467] width 118 height 82
click at [306, 540] on div at bounding box center [307, 552] width 118 height 82
click at [294, 523] on div at bounding box center [307, 552] width 118 height 82
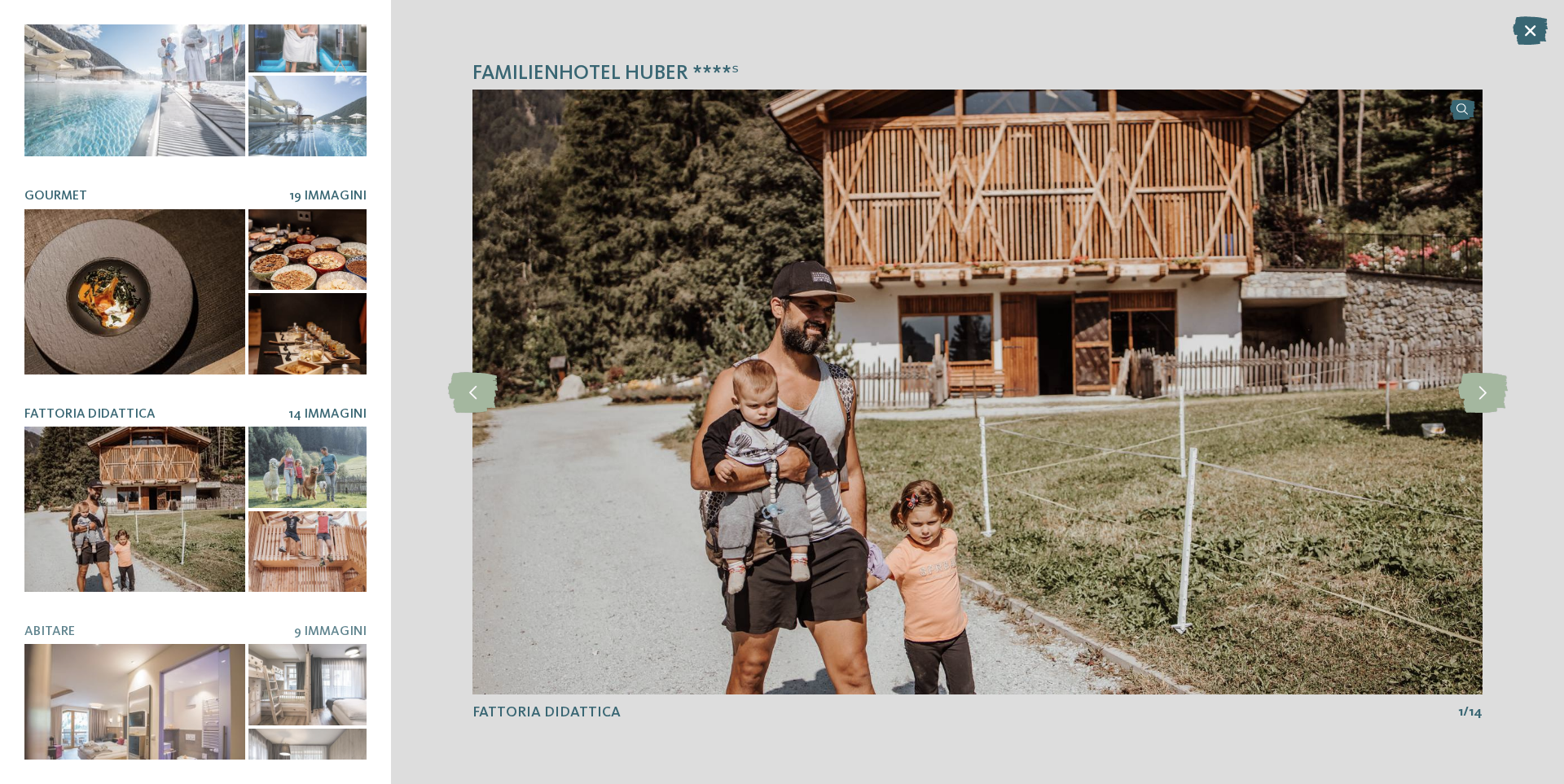
click at [188, 294] on div at bounding box center [135, 292] width 221 height 165
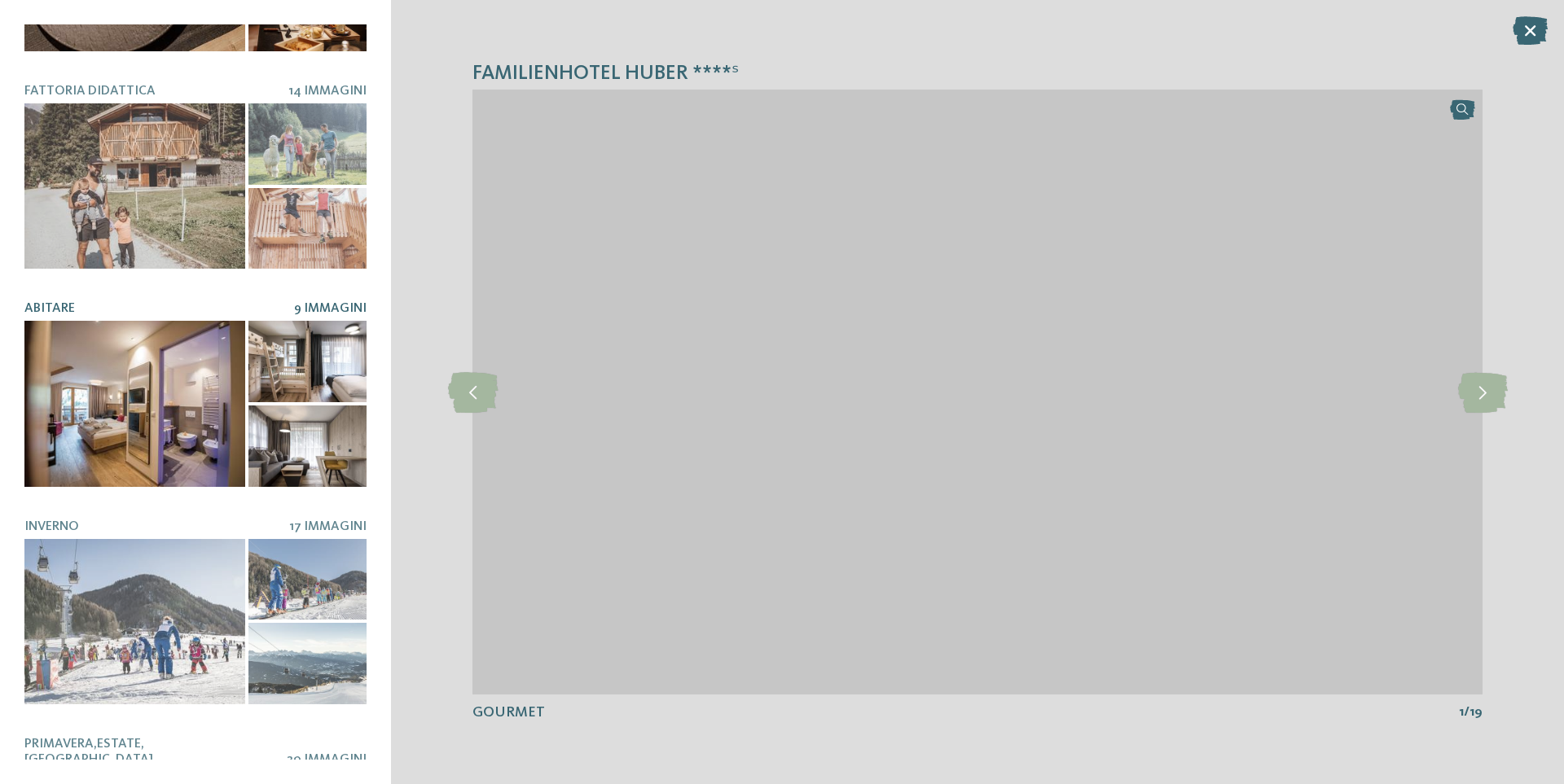
scroll to position [814, 0]
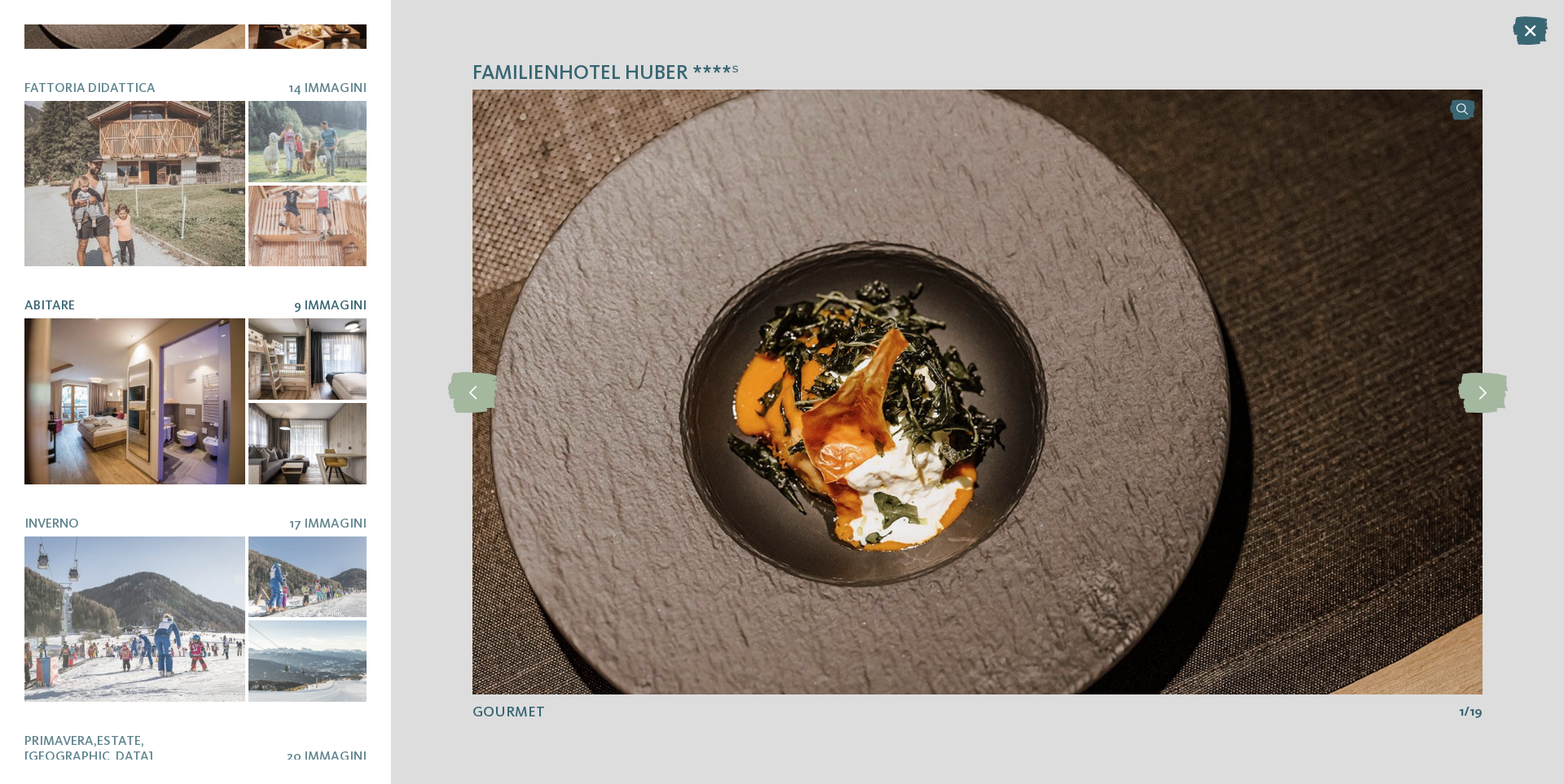
click at [172, 339] on div at bounding box center [135, 401] width 221 height 165
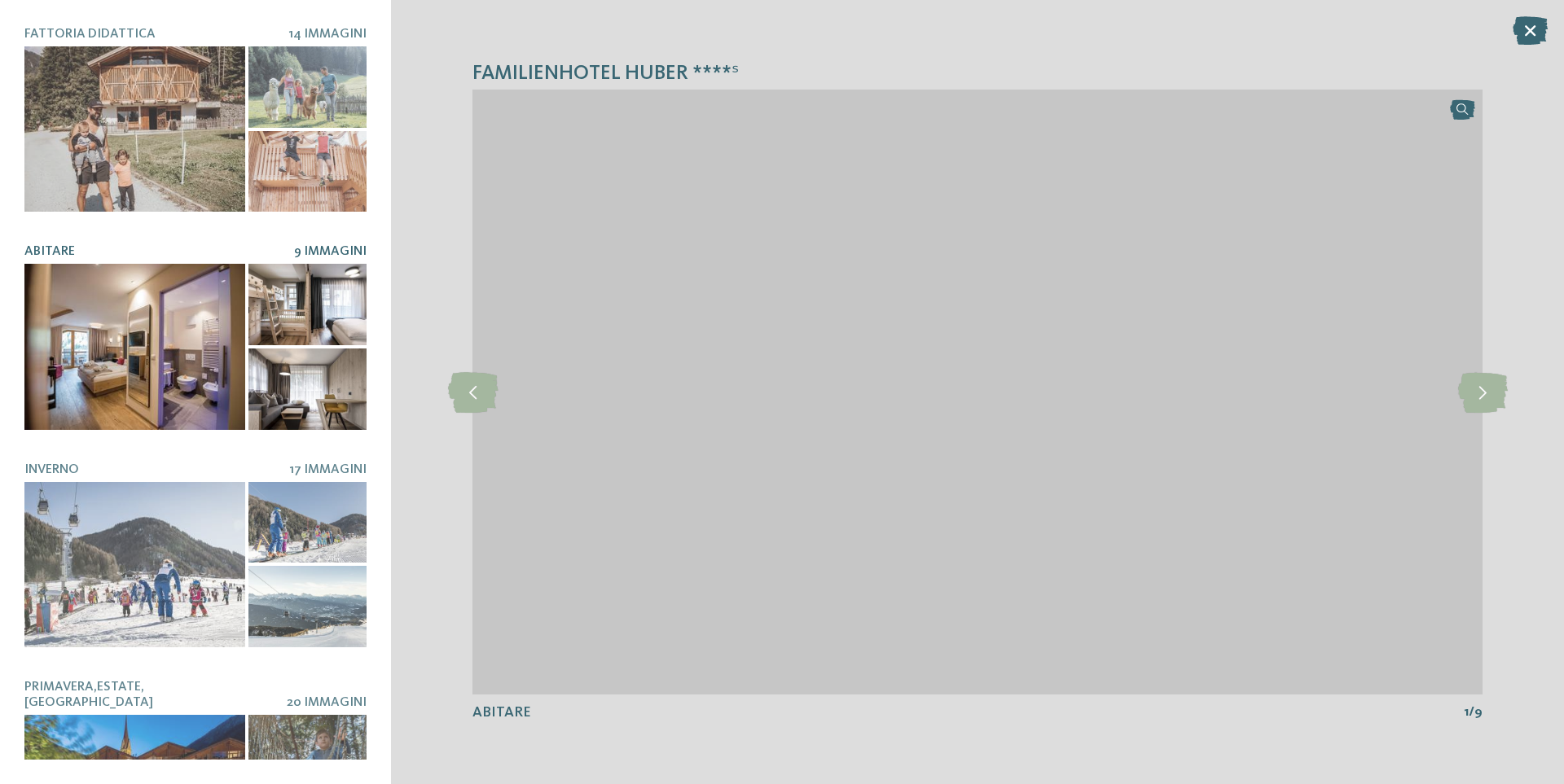
scroll to position [896, 0]
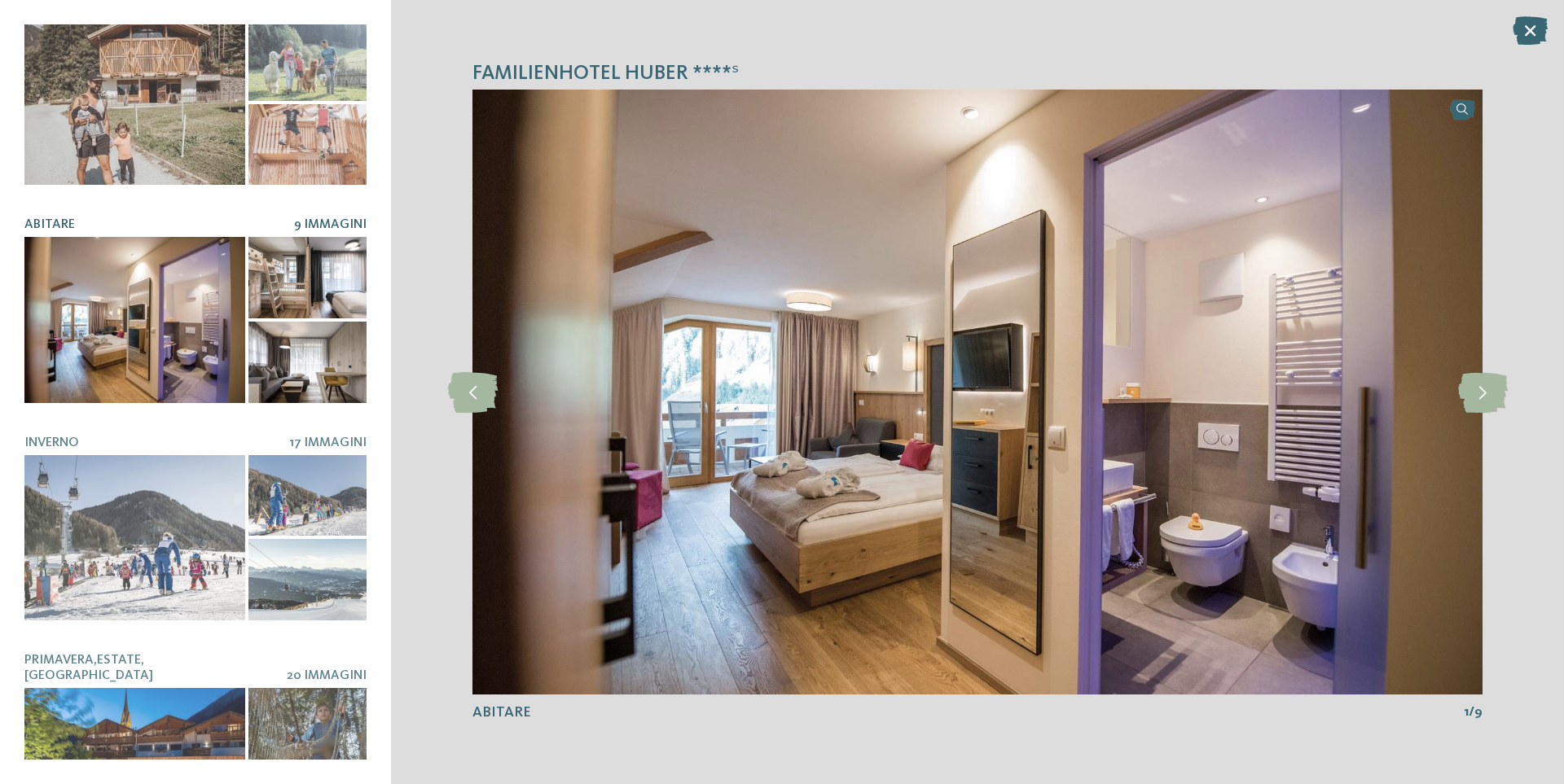
click at [312, 246] on div at bounding box center [307, 277] width 118 height 82
click at [308, 282] on div at bounding box center [307, 277] width 118 height 82
click at [307, 347] on div at bounding box center [307, 362] width 118 height 82
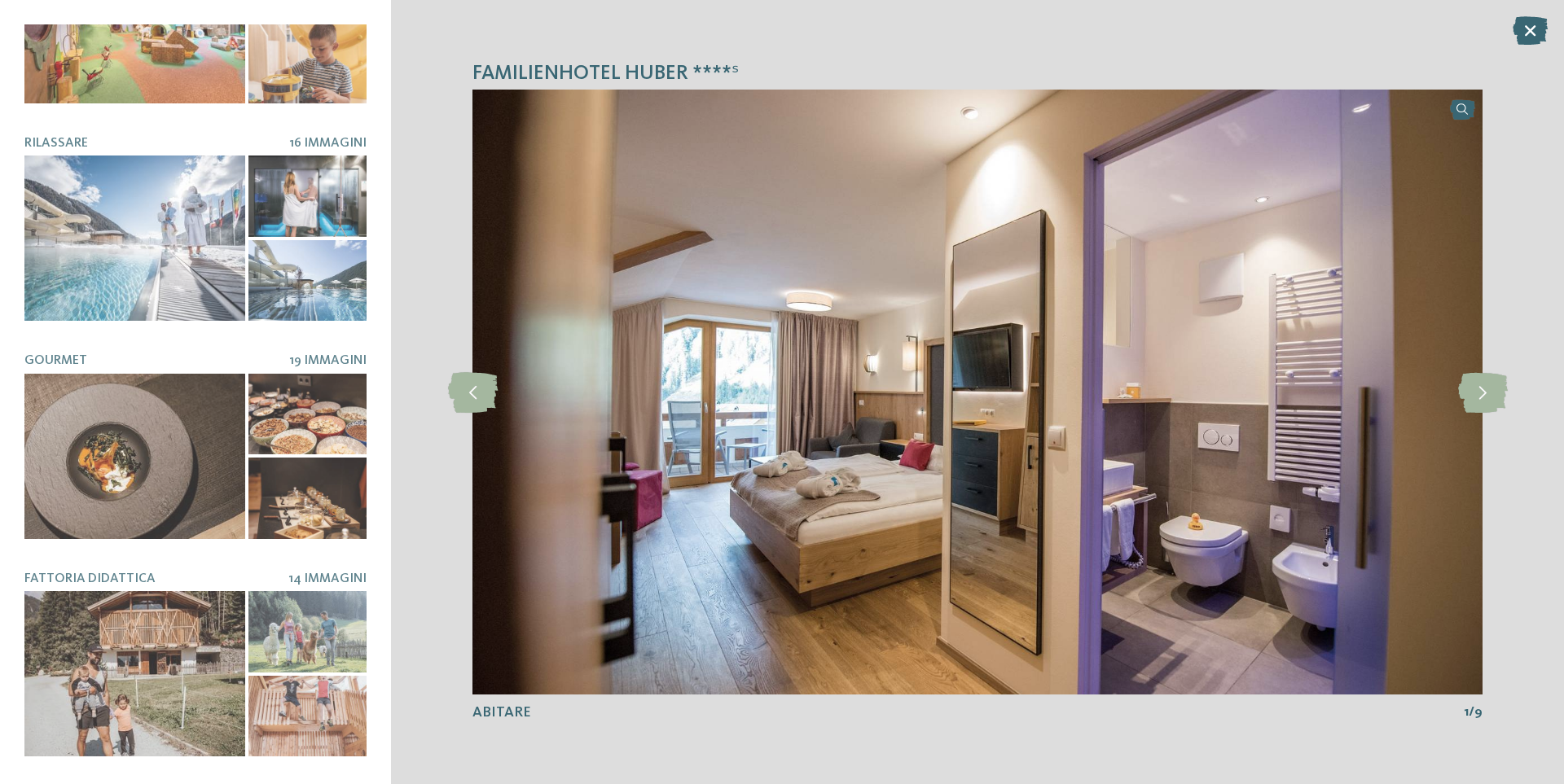
scroll to position [128, 0]
